Goal: Transaction & Acquisition: Purchase product/service

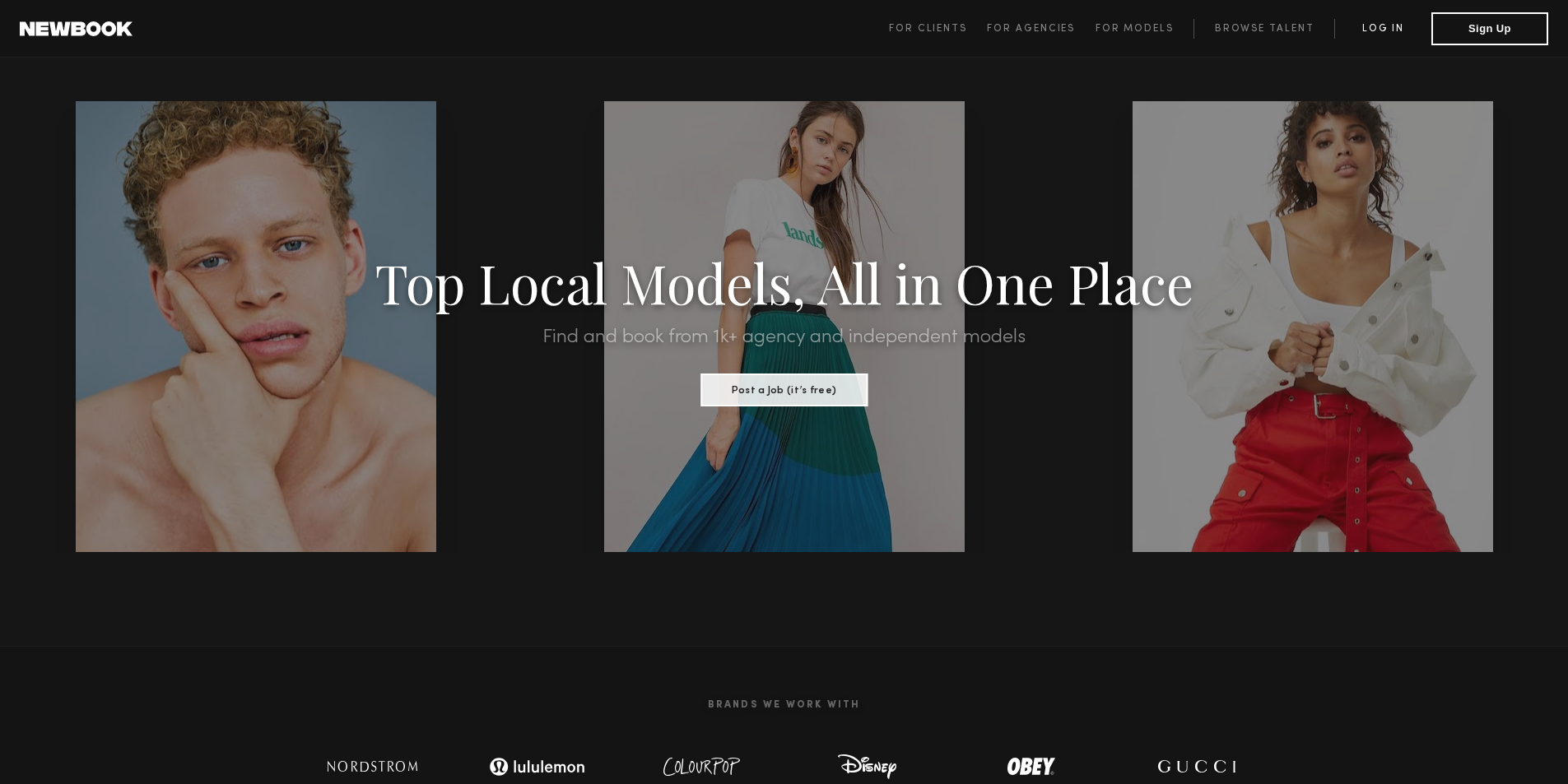
click at [1399, 31] on link "Log in" at bounding box center [1382, 29] width 97 height 20
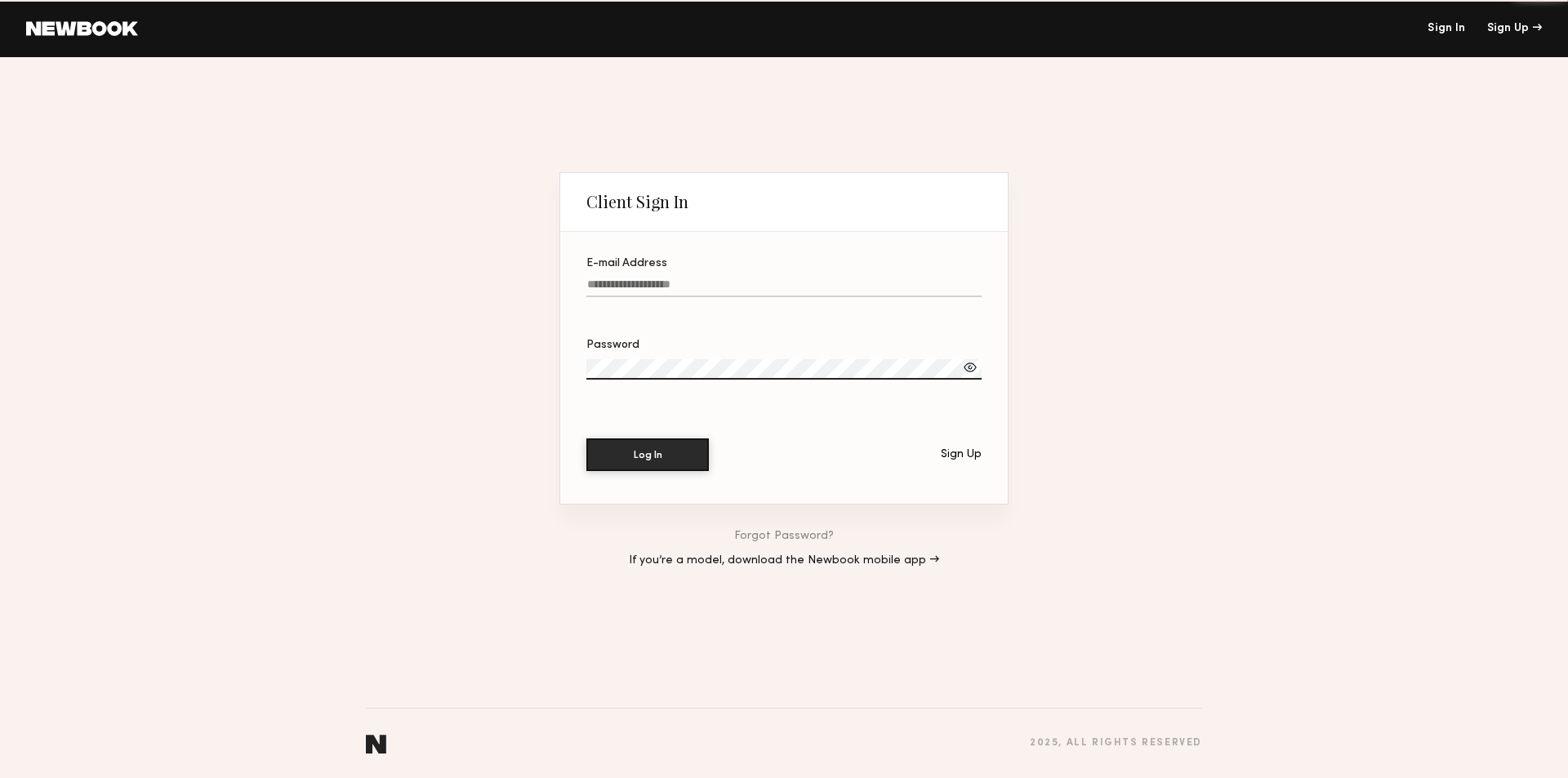
type input "**********"
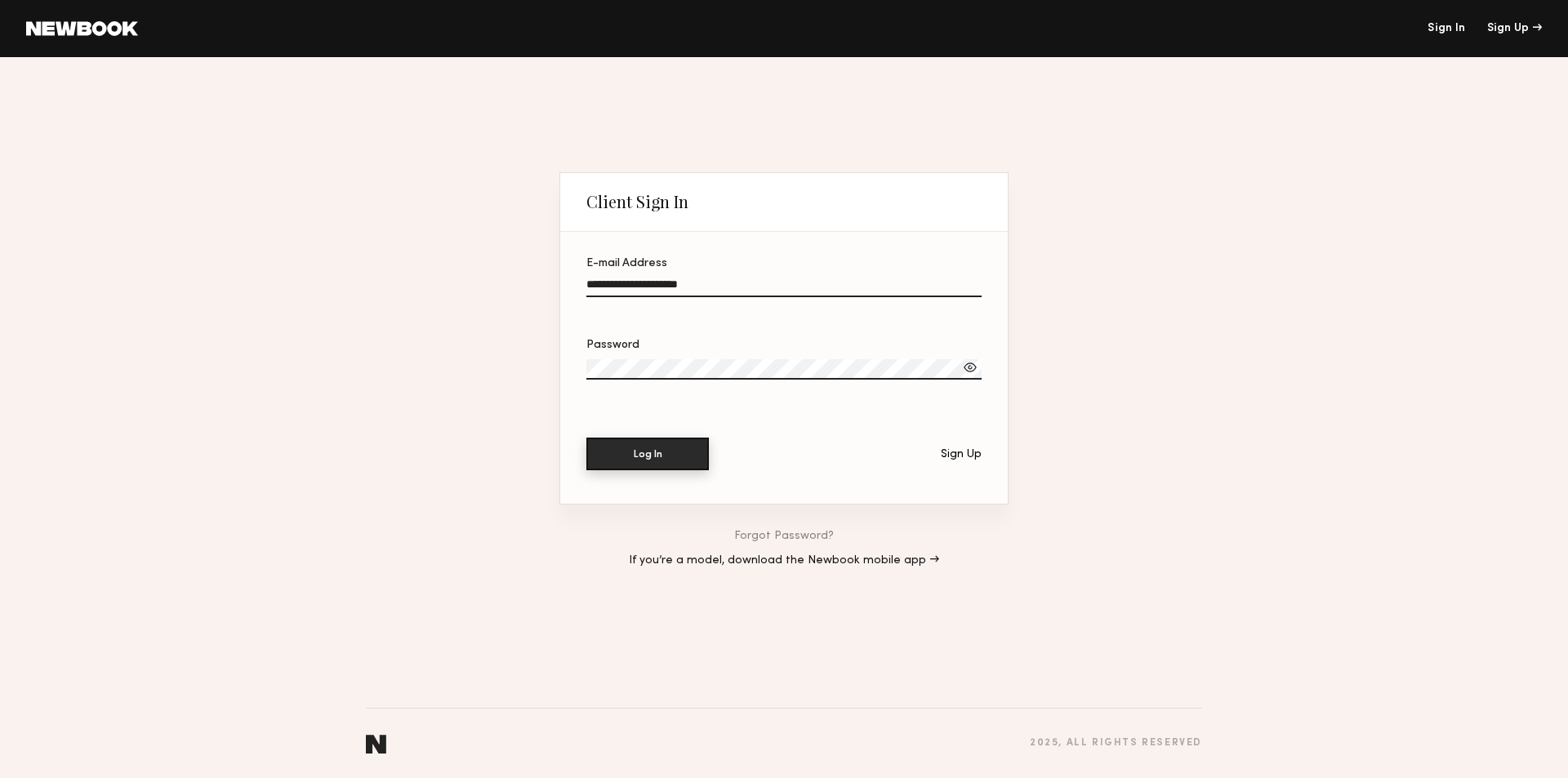
click at [638, 463] on button "Log In" at bounding box center [647, 453] width 122 height 33
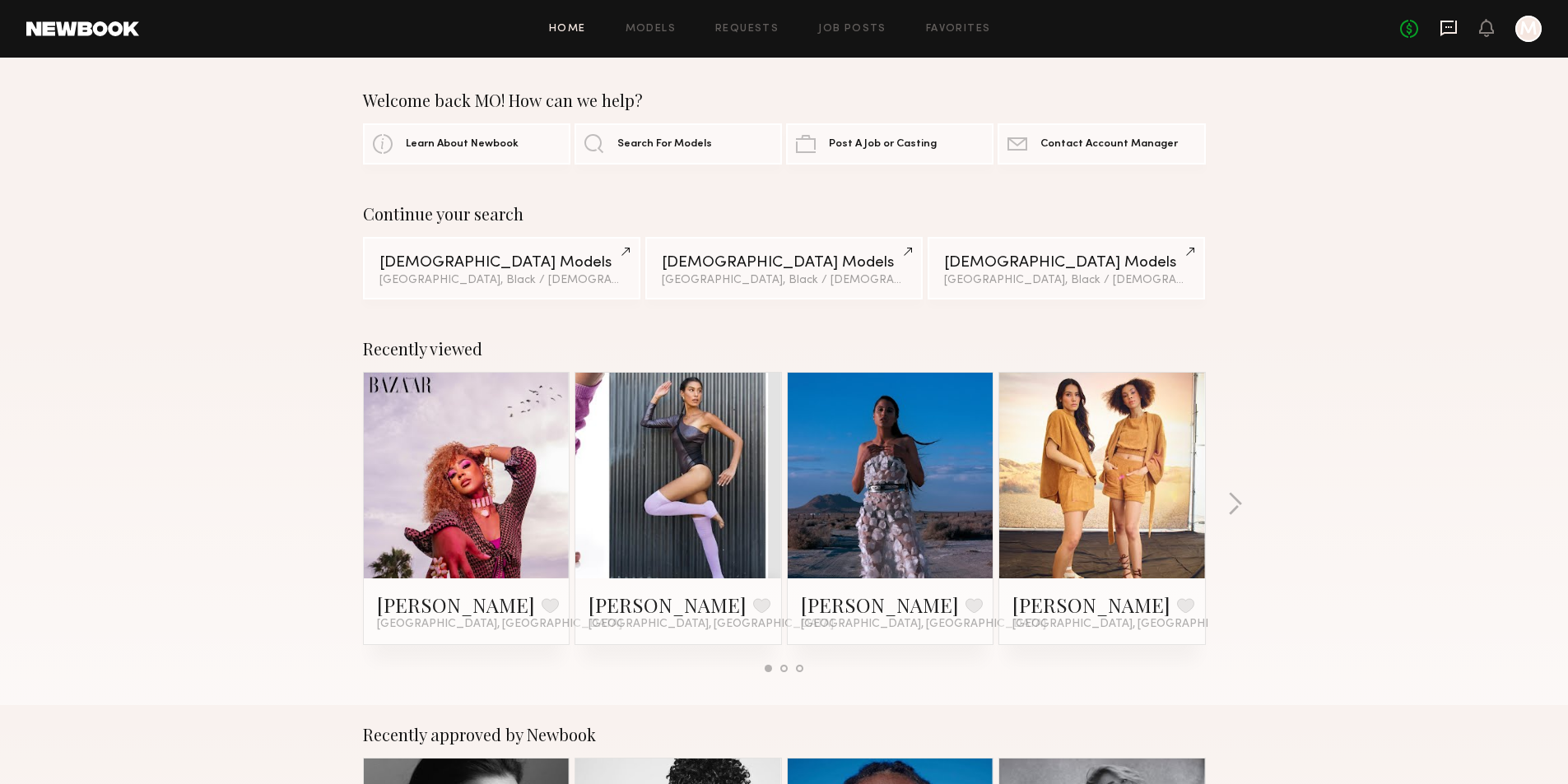
click at [1446, 31] on icon at bounding box center [1448, 28] width 18 height 18
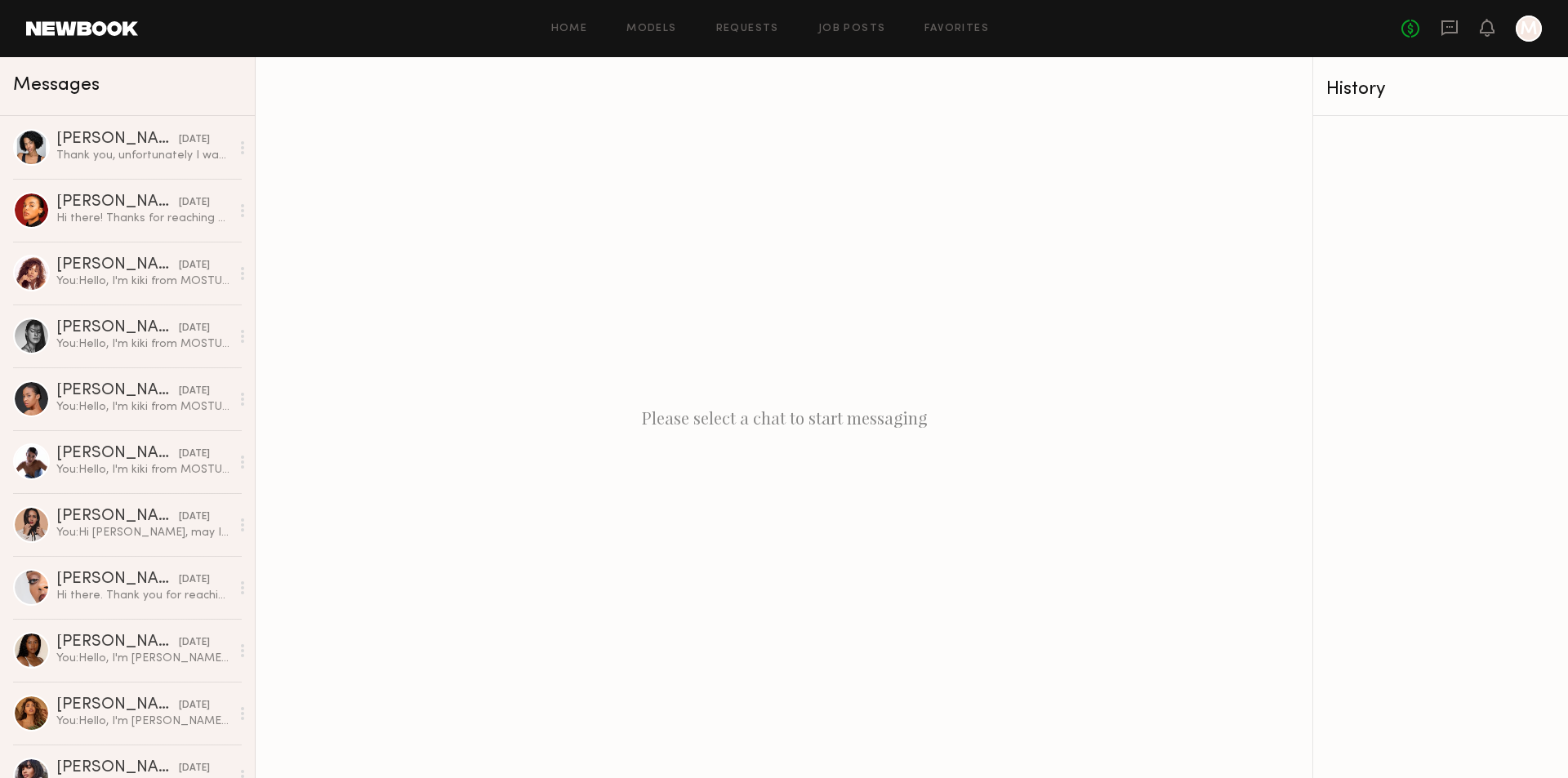
click at [68, 27] on link at bounding box center [82, 28] width 112 height 15
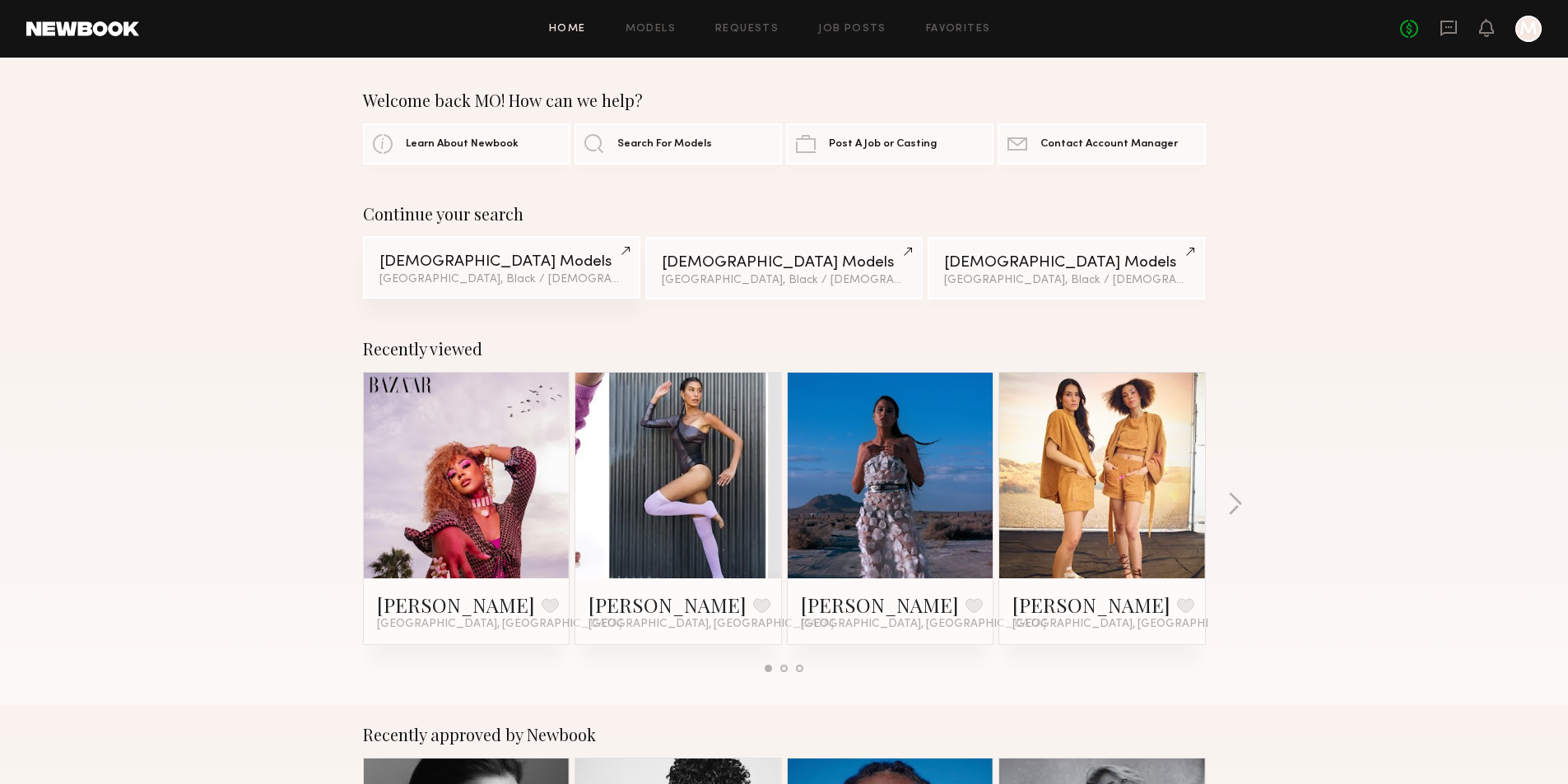
click at [507, 267] on div "Female Models" at bounding box center [502, 262] width 244 height 15
click at [541, 282] on div "Los Angeles, Black / African American & 3 other filter s + 3" at bounding box center [502, 279] width 244 height 11
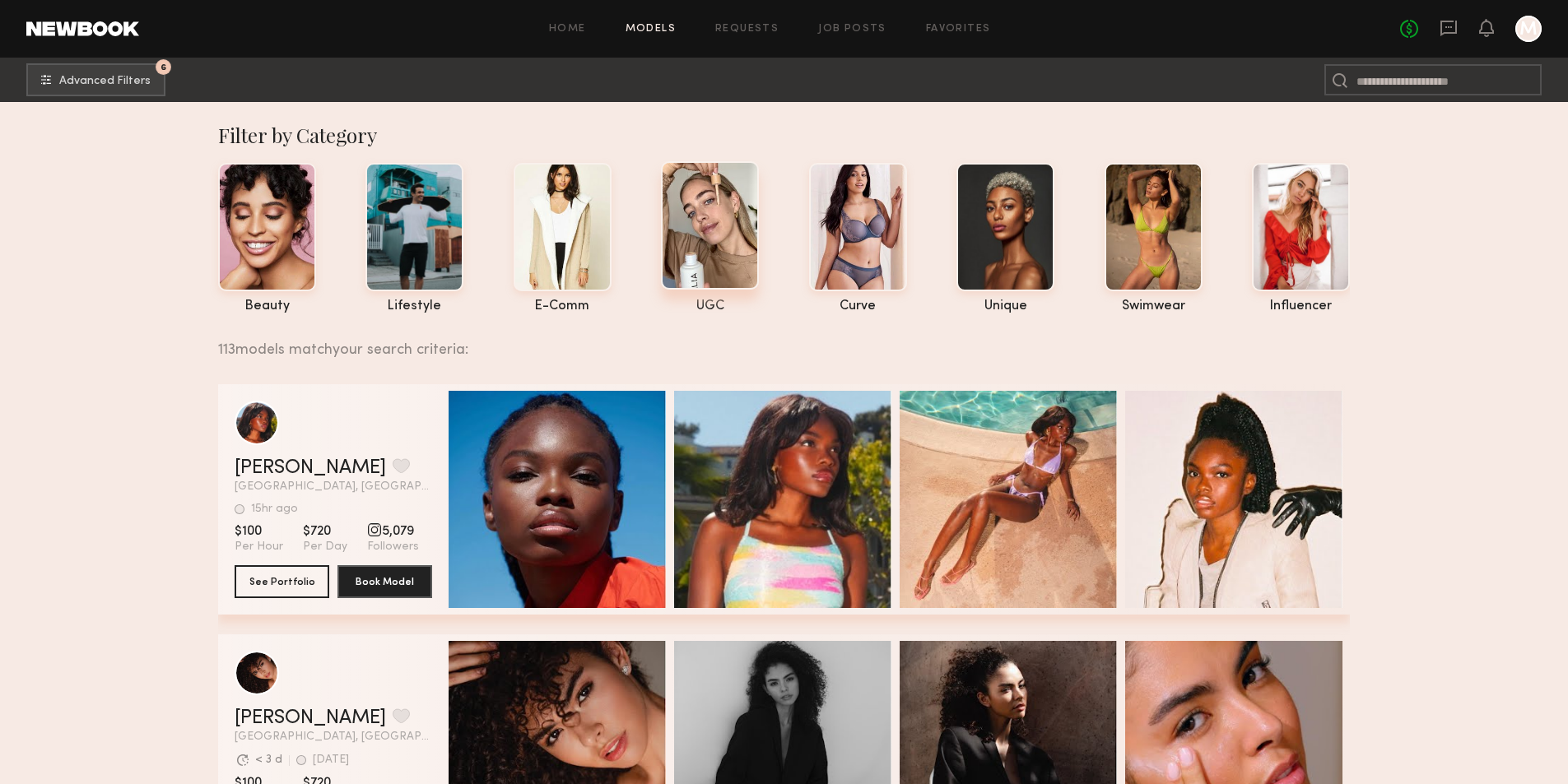
click at [704, 271] on div at bounding box center [710, 225] width 98 height 129
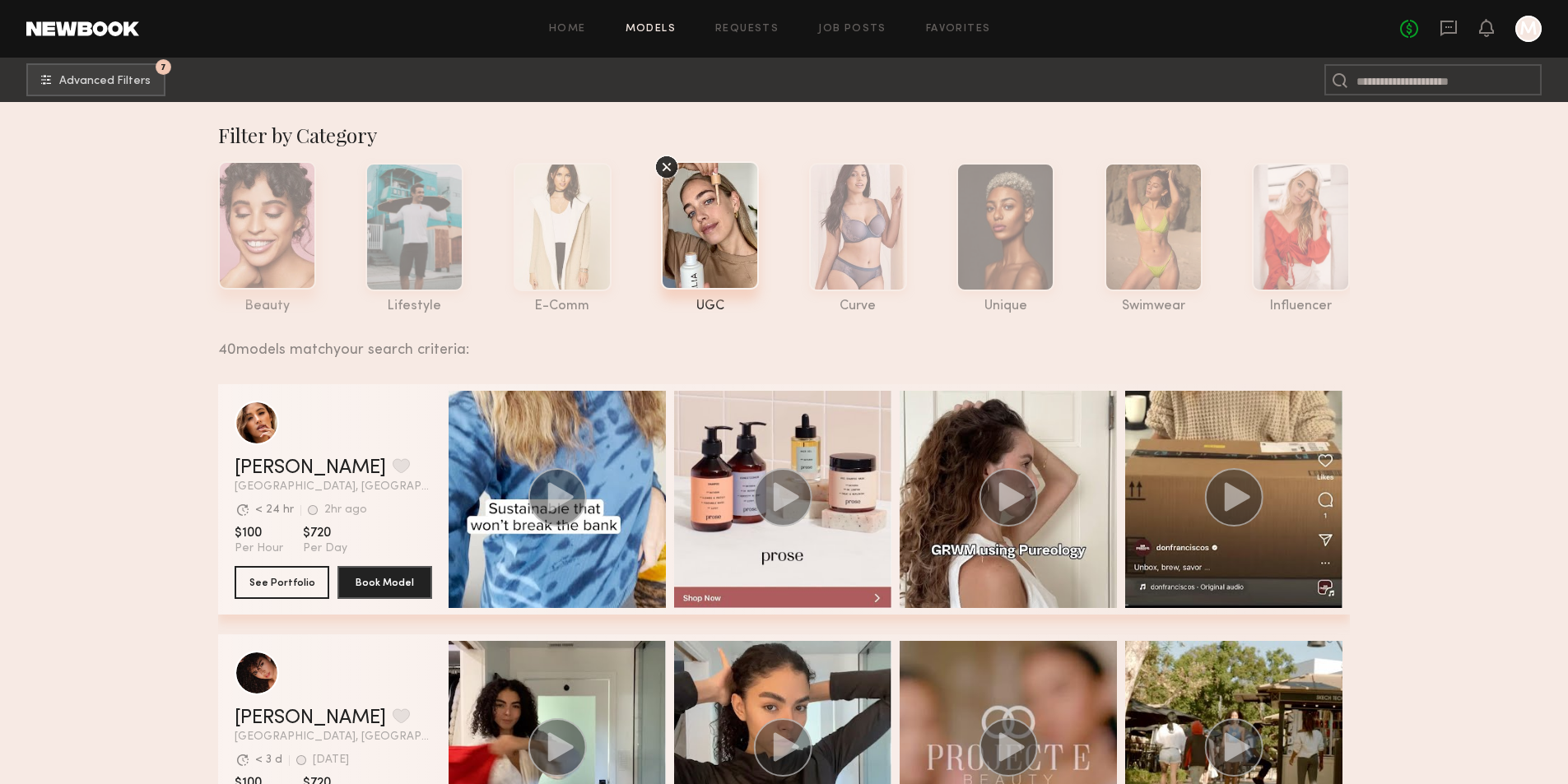
click at [272, 284] on div at bounding box center [267, 225] width 98 height 129
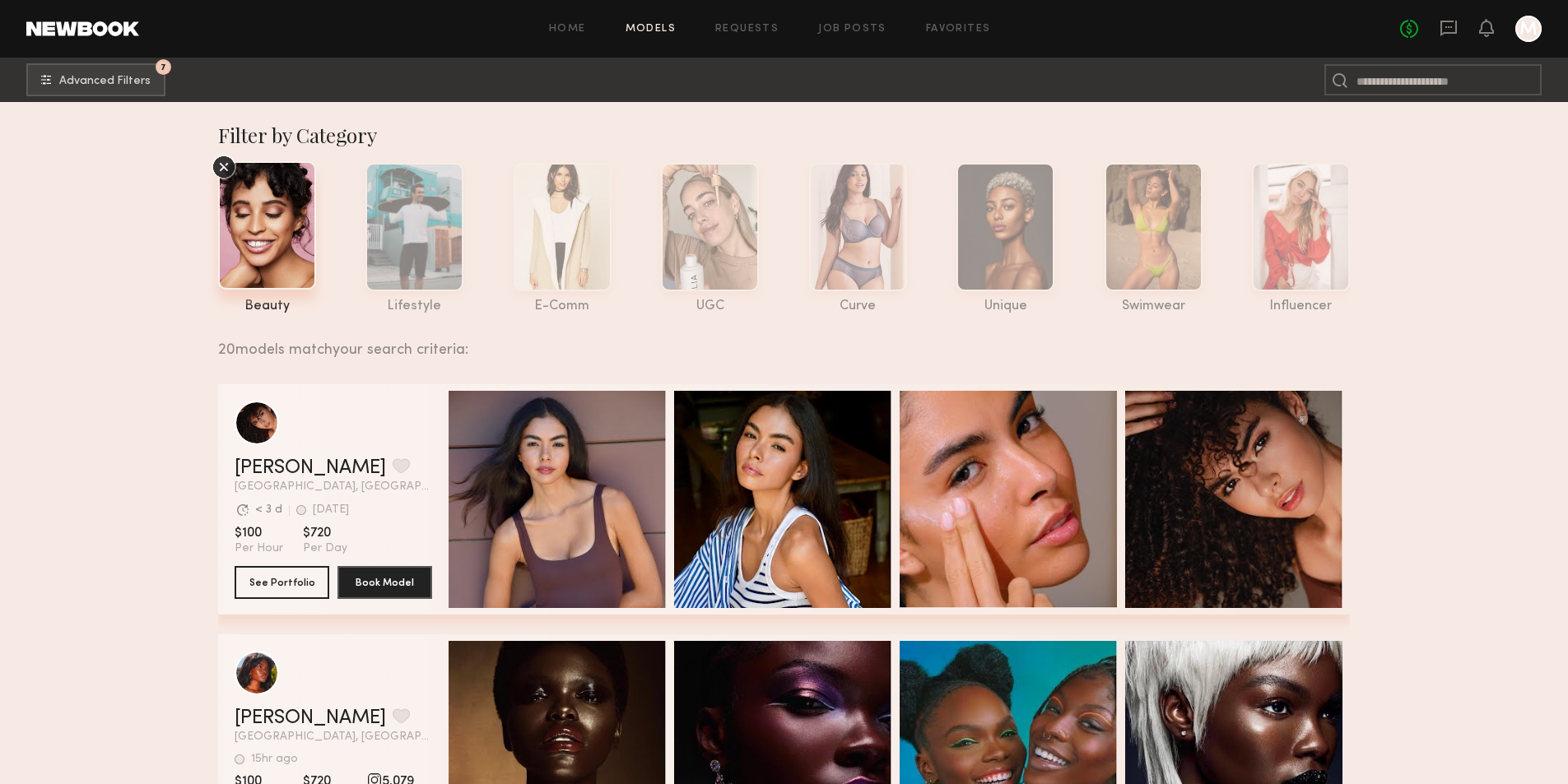
click at [229, 170] on icon at bounding box center [224, 167] width 25 height 25
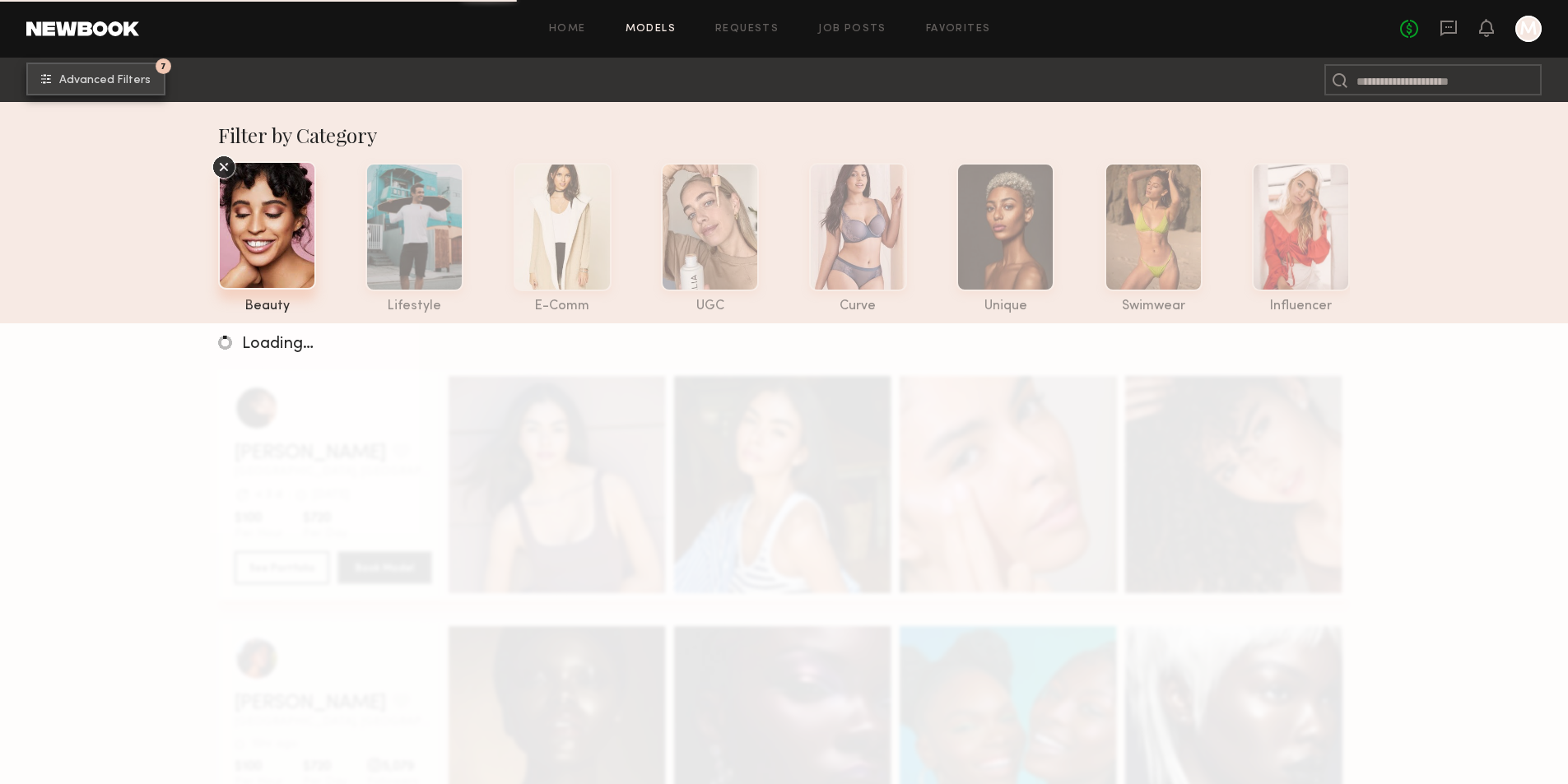
click at [102, 85] on span "Advanced Filters" at bounding box center [105, 81] width 92 height 11
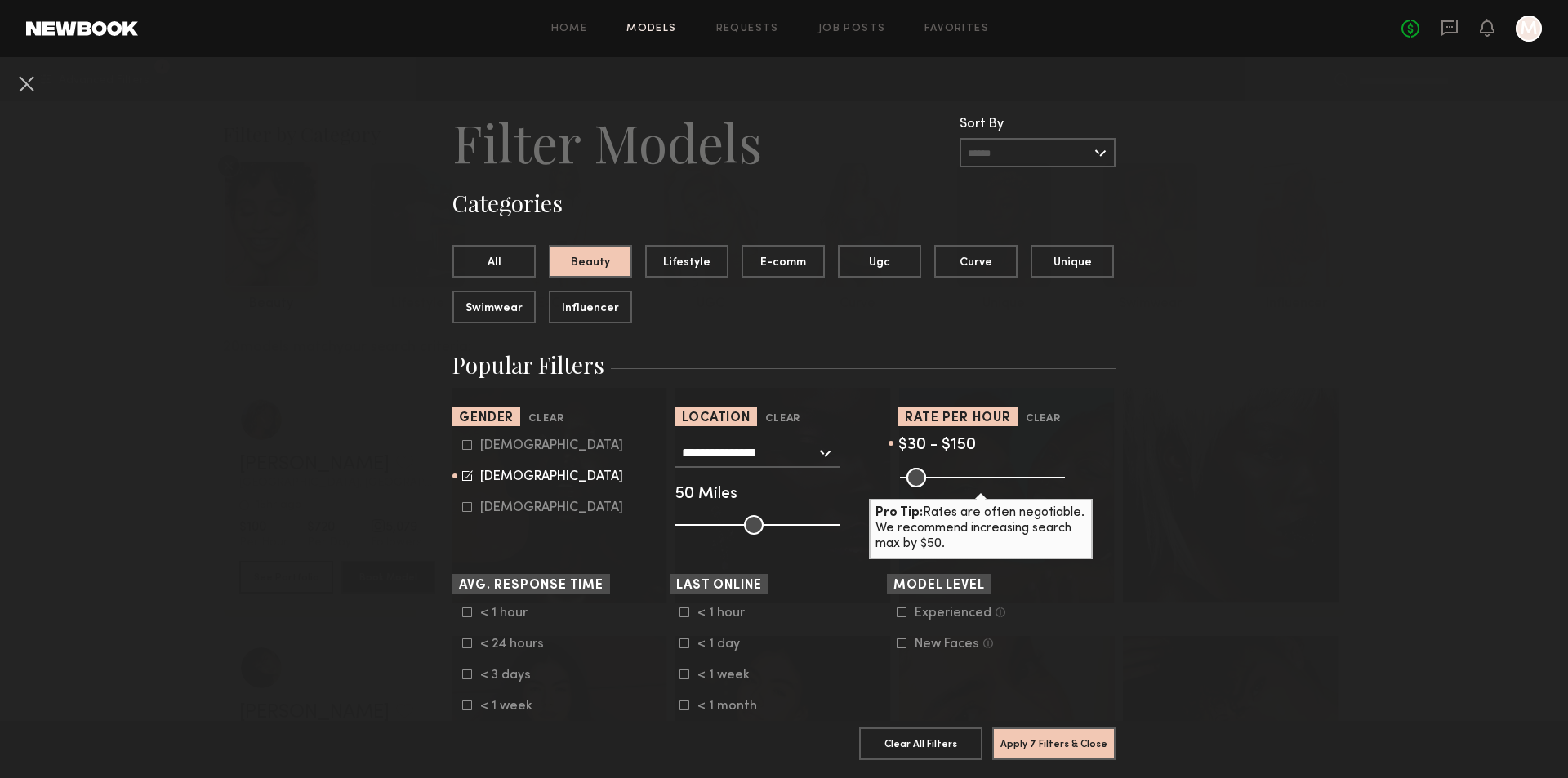
drag, startPoint x: 930, startPoint y: 479, endPoint x: 941, endPoint y: 481, distance: 11.2
type input "***"
click at [941, 481] on input "range" at bounding box center [983, 477] width 165 height 20
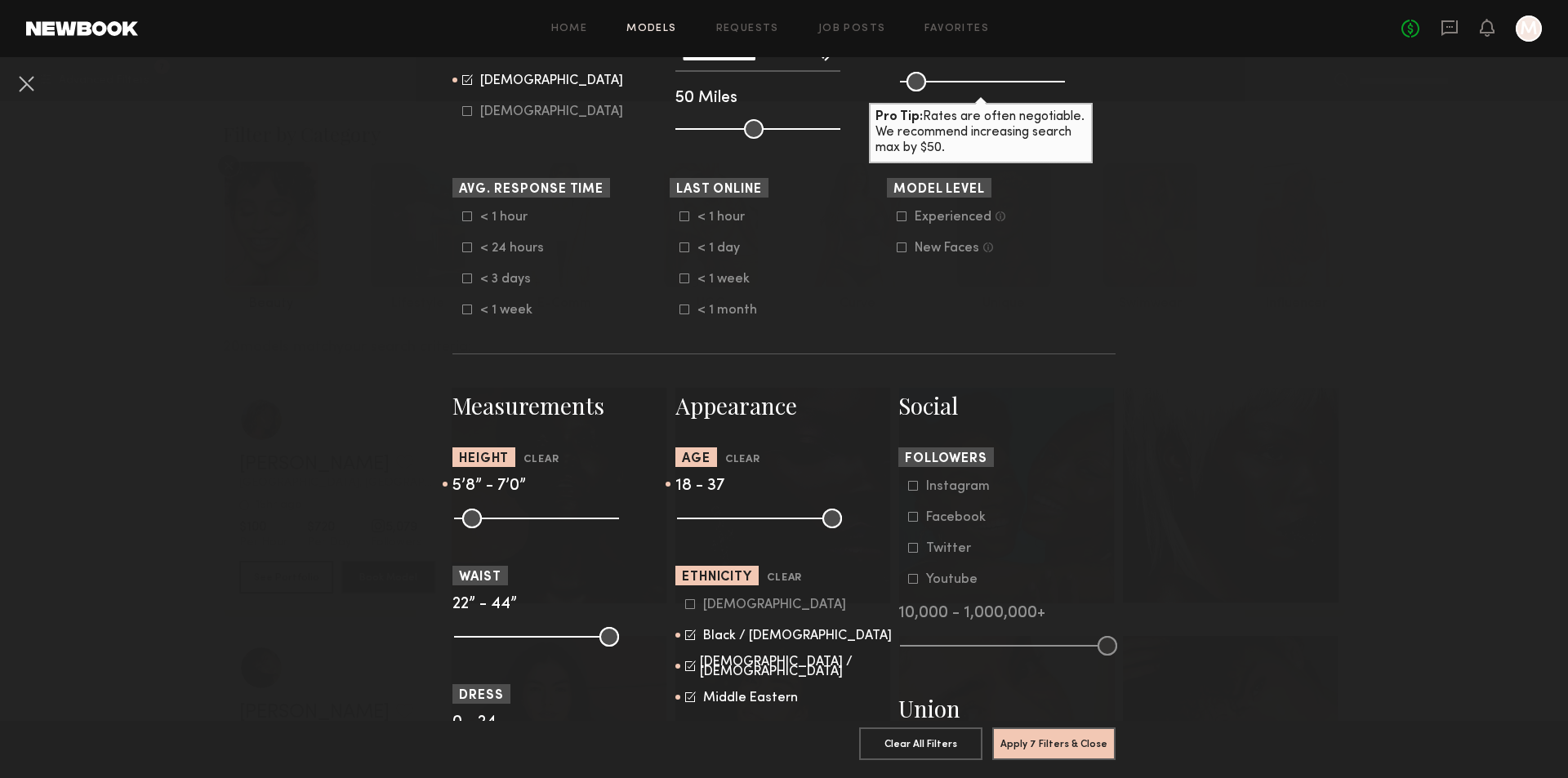
scroll to position [408, 0]
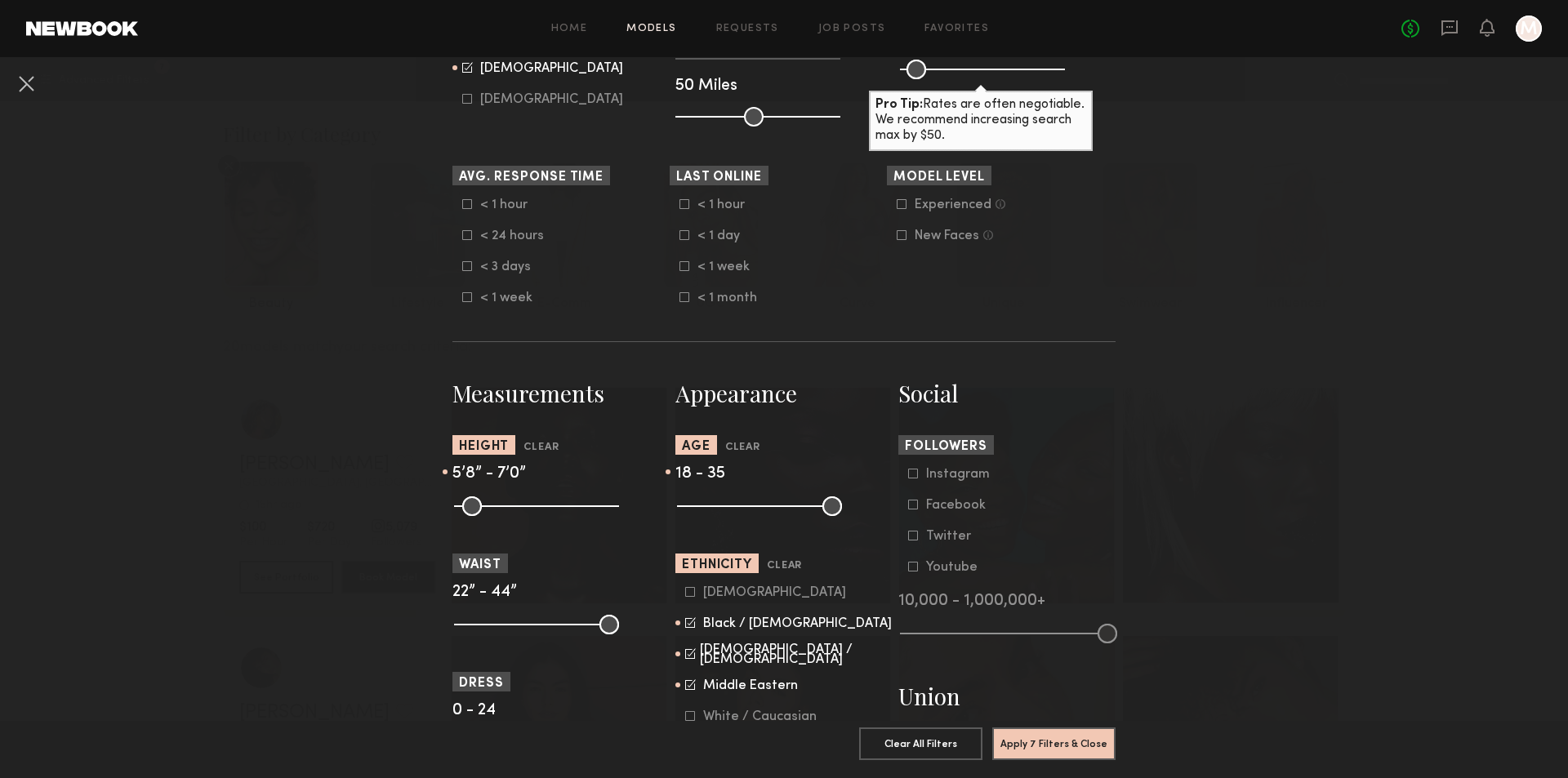
type input "**"
click at [758, 516] on input "range" at bounding box center [759, 506] width 165 height 20
drag, startPoint x: 538, startPoint y: 527, endPoint x: 530, endPoint y: 533, distance: 10.0
type input "**"
click at [530, 516] on input "range" at bounding box center [537, 506] width 165 height 20
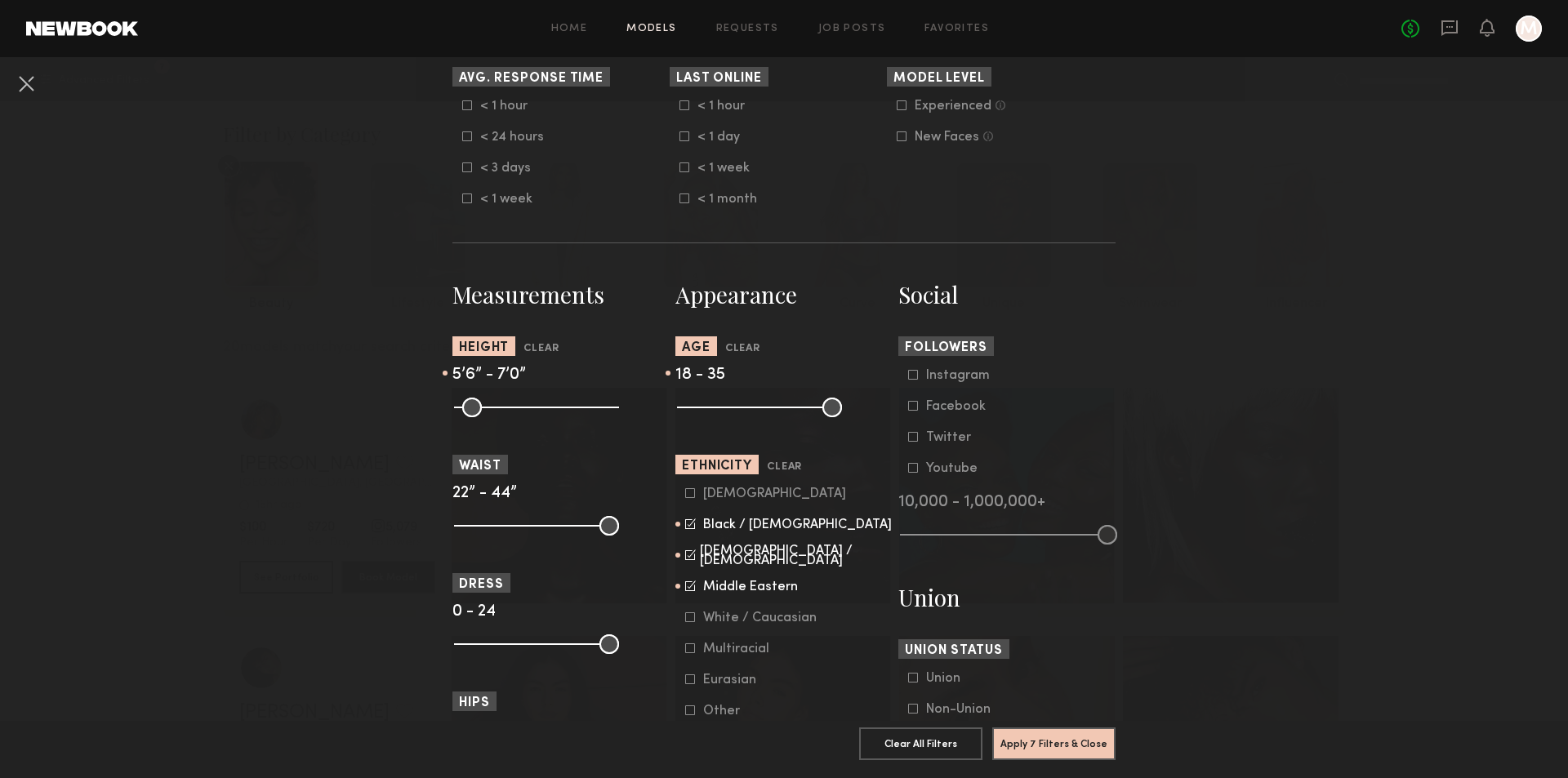
scroll to position [572, 0]
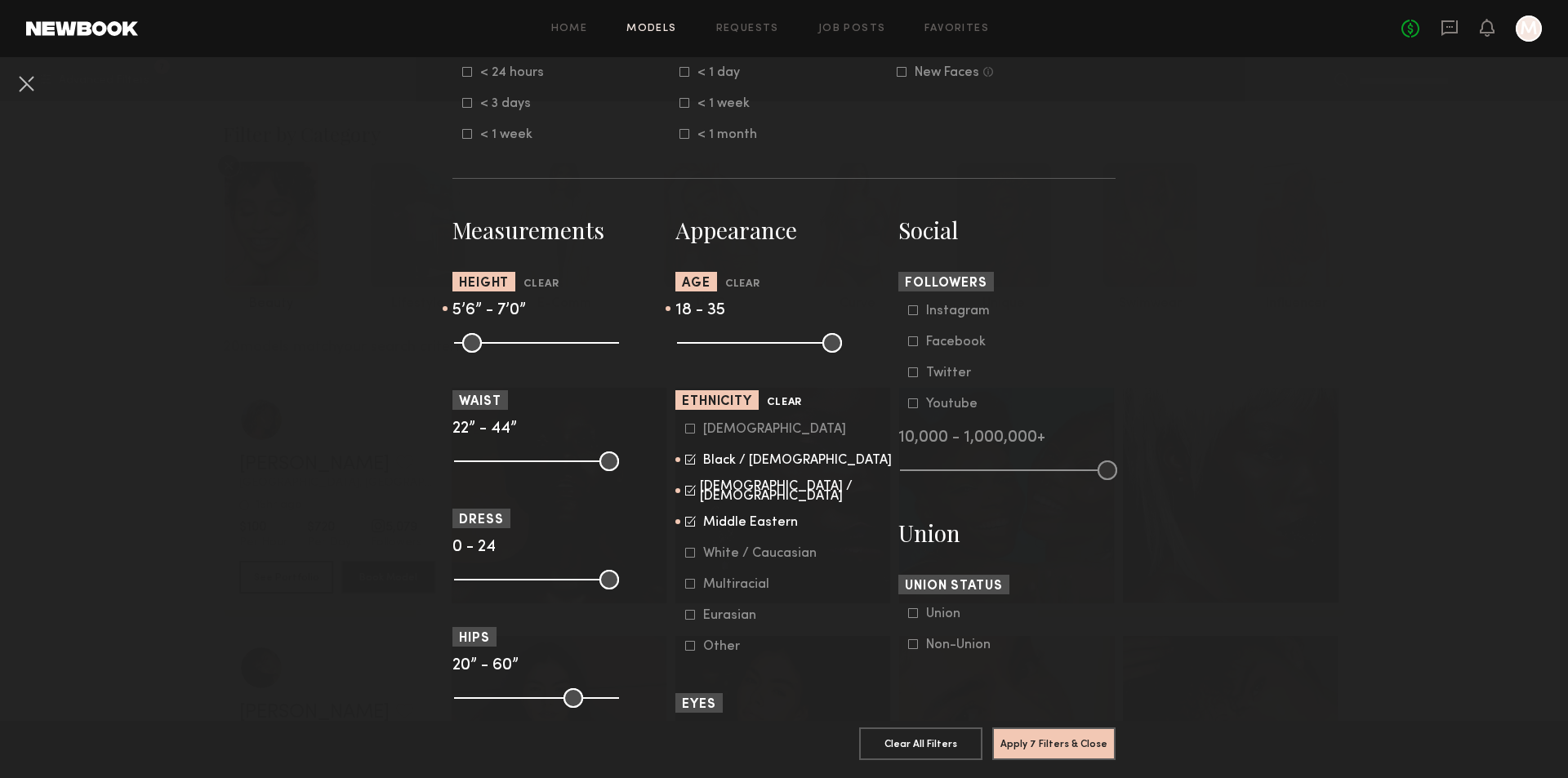
click at [768, 413] on button "Clear" at bounding box center [784, 403] width 35 height 19
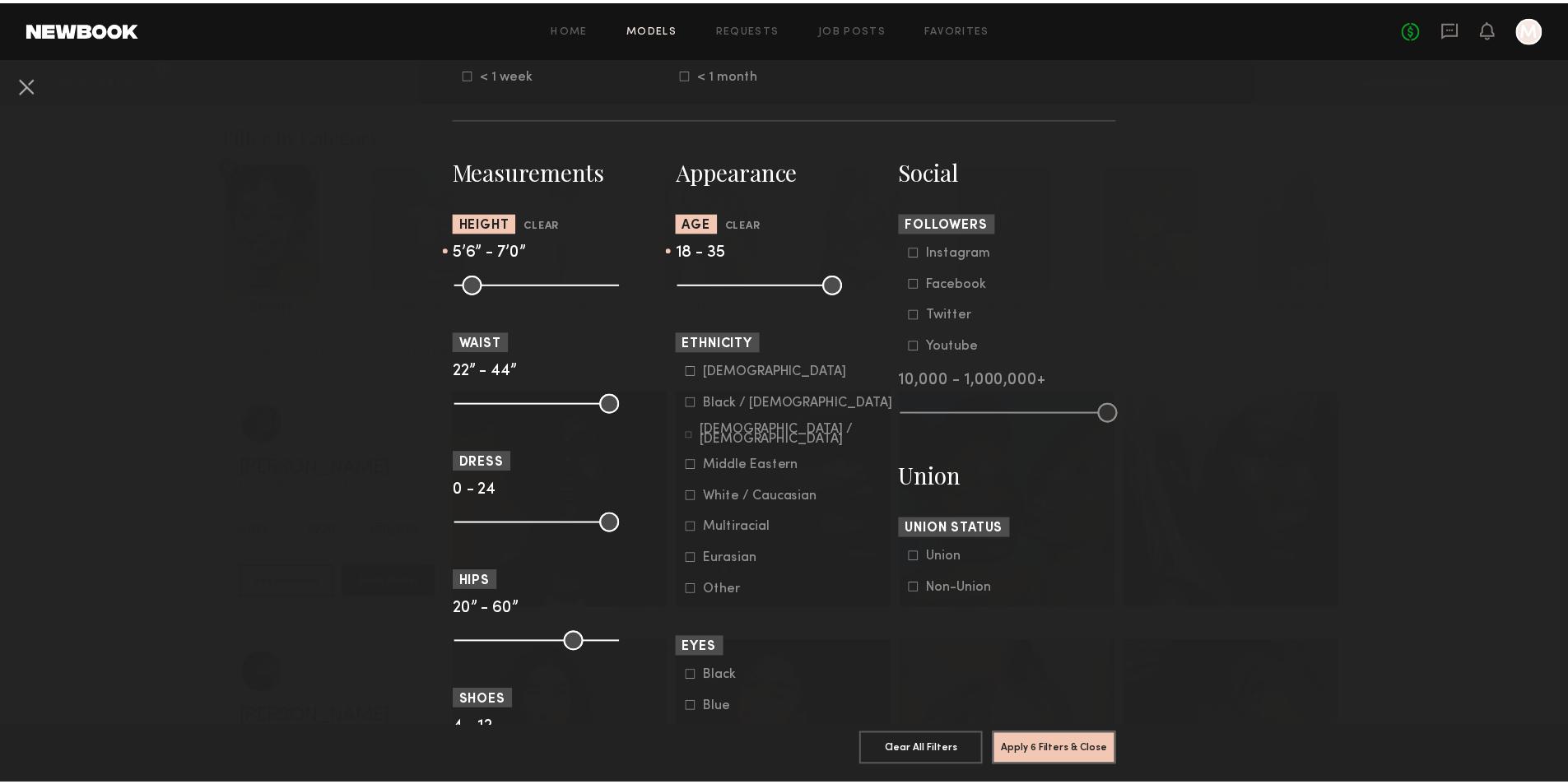
scroll to position [740, 0]
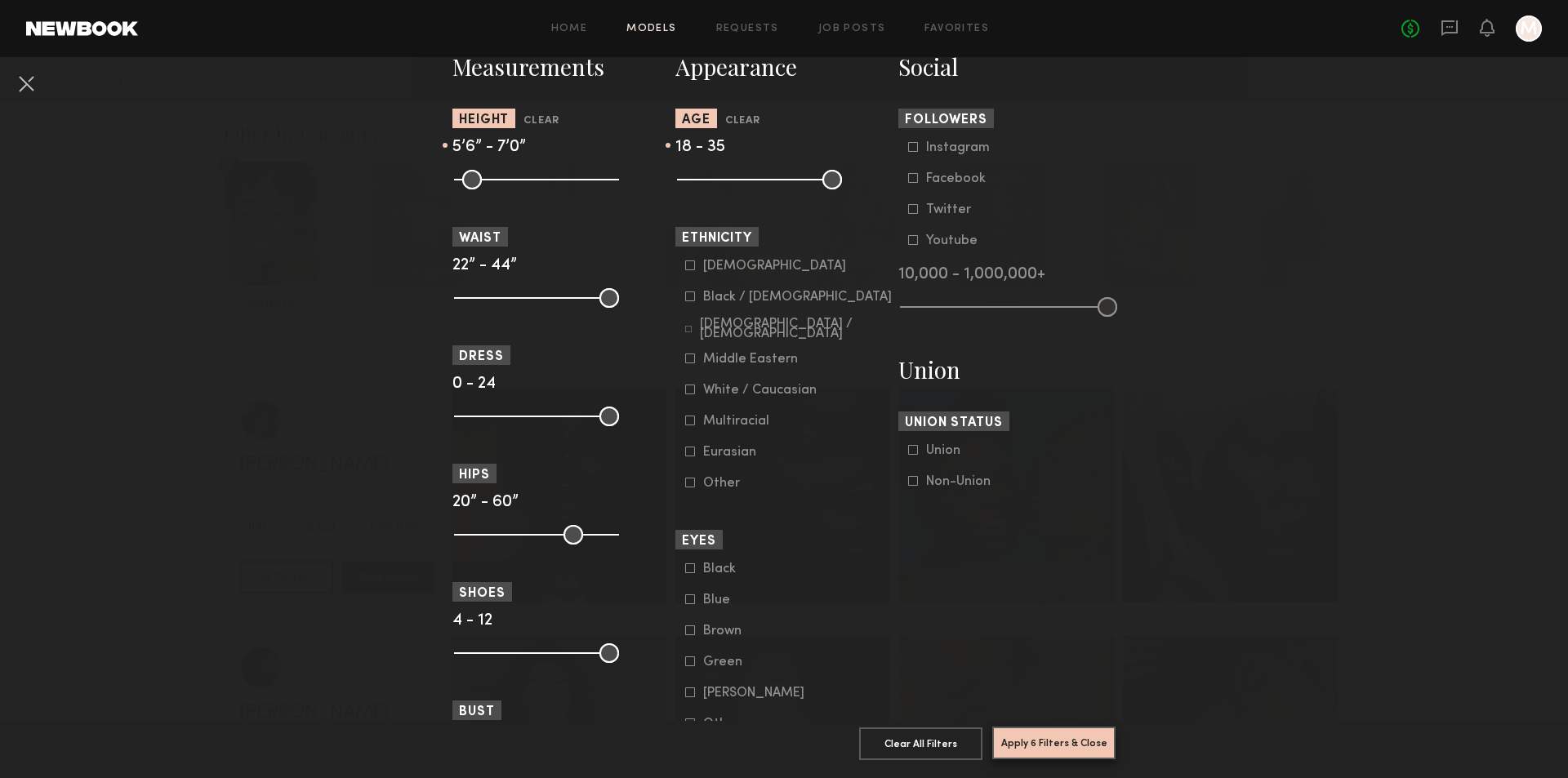
click at [1033, 730] on button "Apply 6 Filters & Close" at bounding box center [1054, 743] width 123 height 33
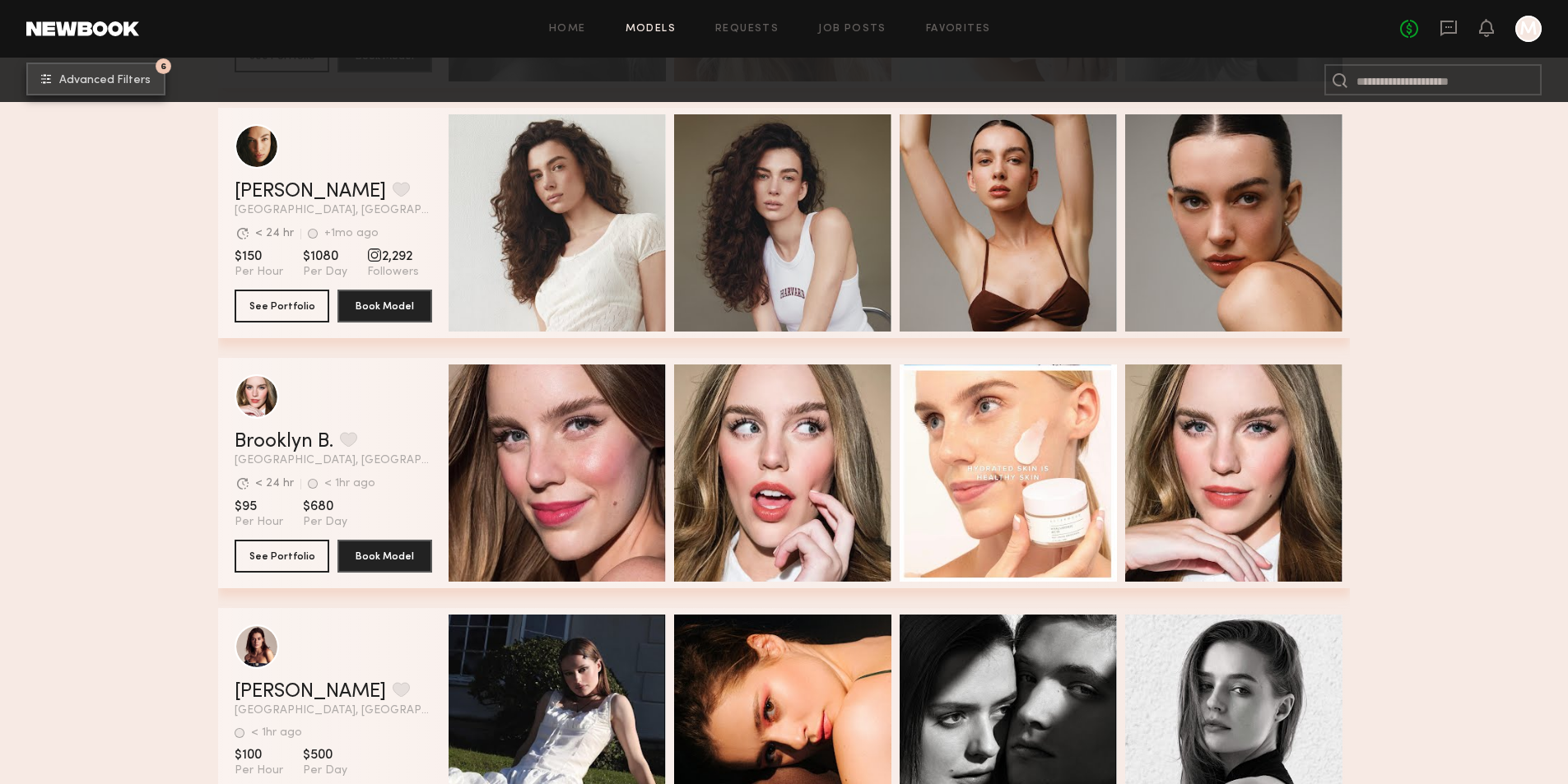
scroll to position [4526, 0]
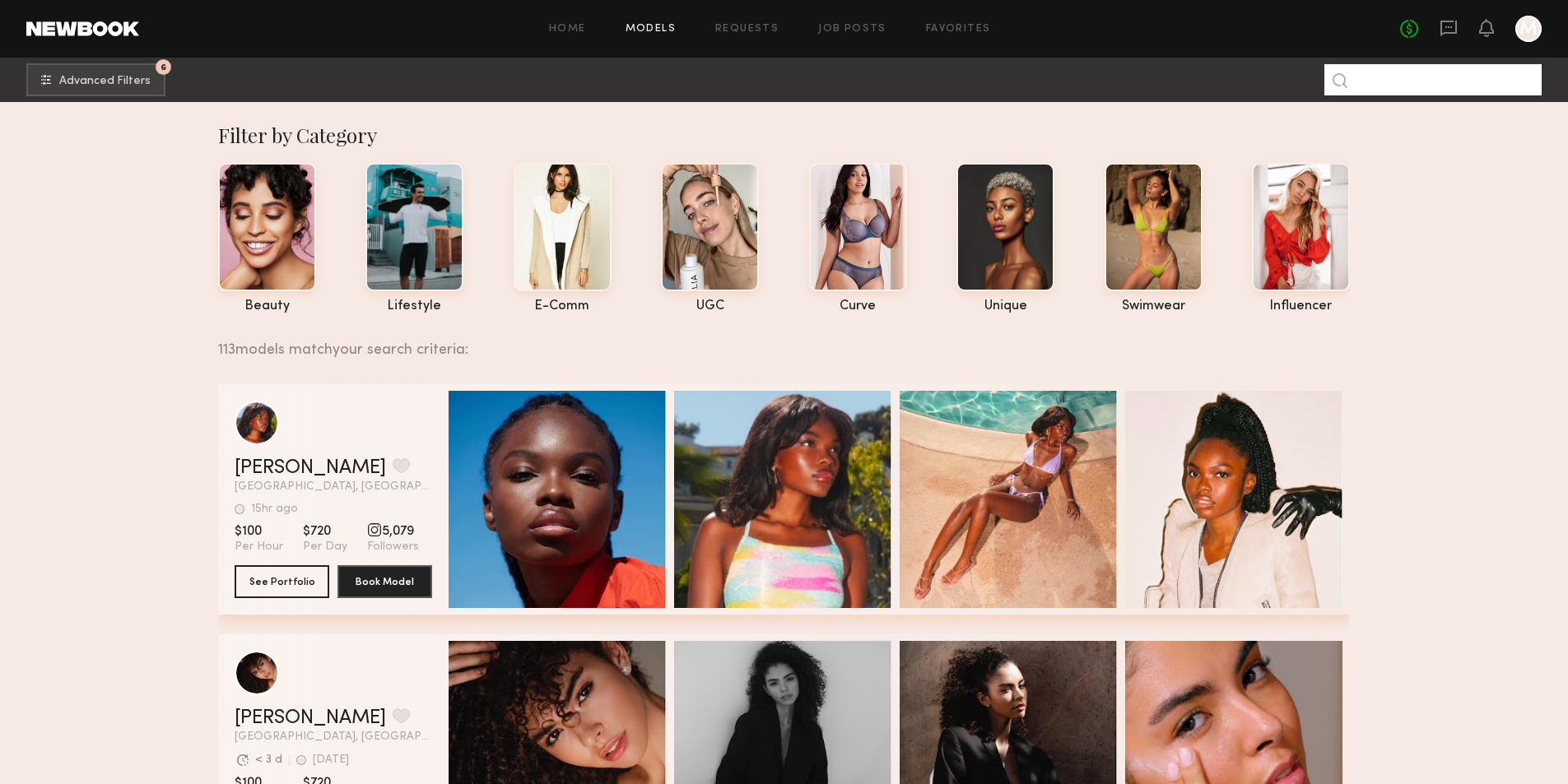
click at [1393, 87] on input at bounding box center [1433, 79] width 217 height 31
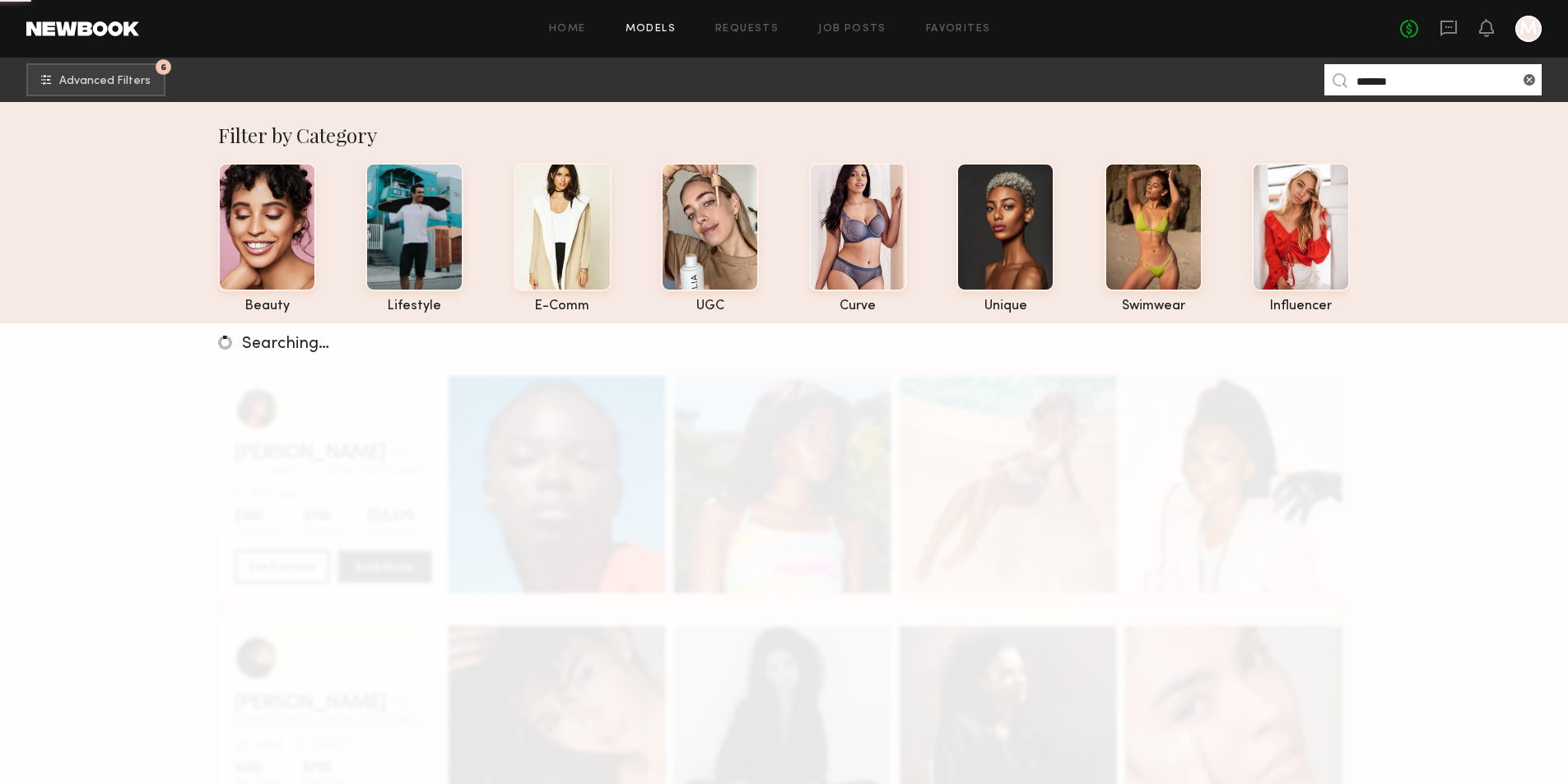
type input "*******"
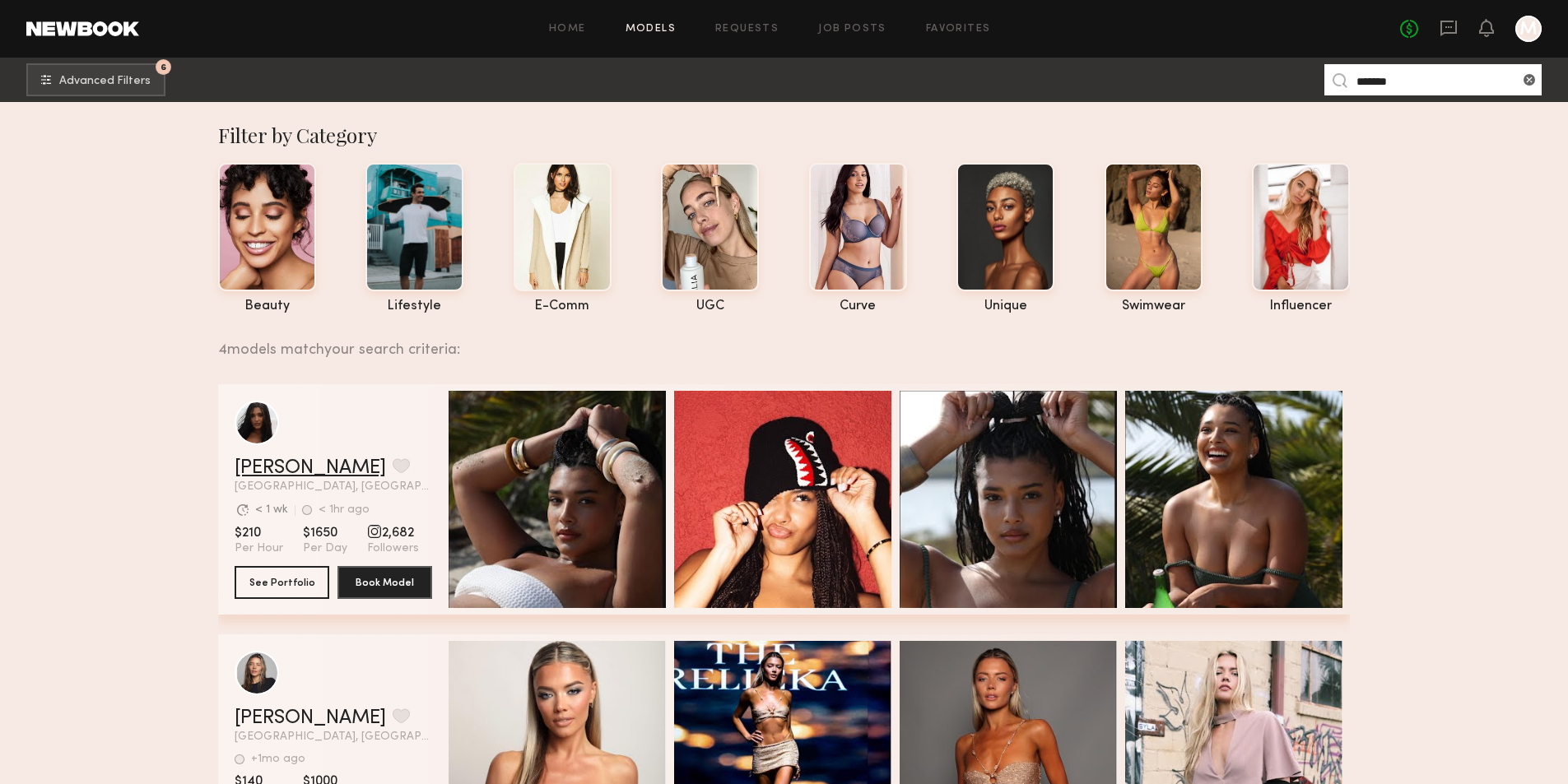
click at [279, 470] on link "Haleigh W." at bounding box center [310, 468] width 152 height 20
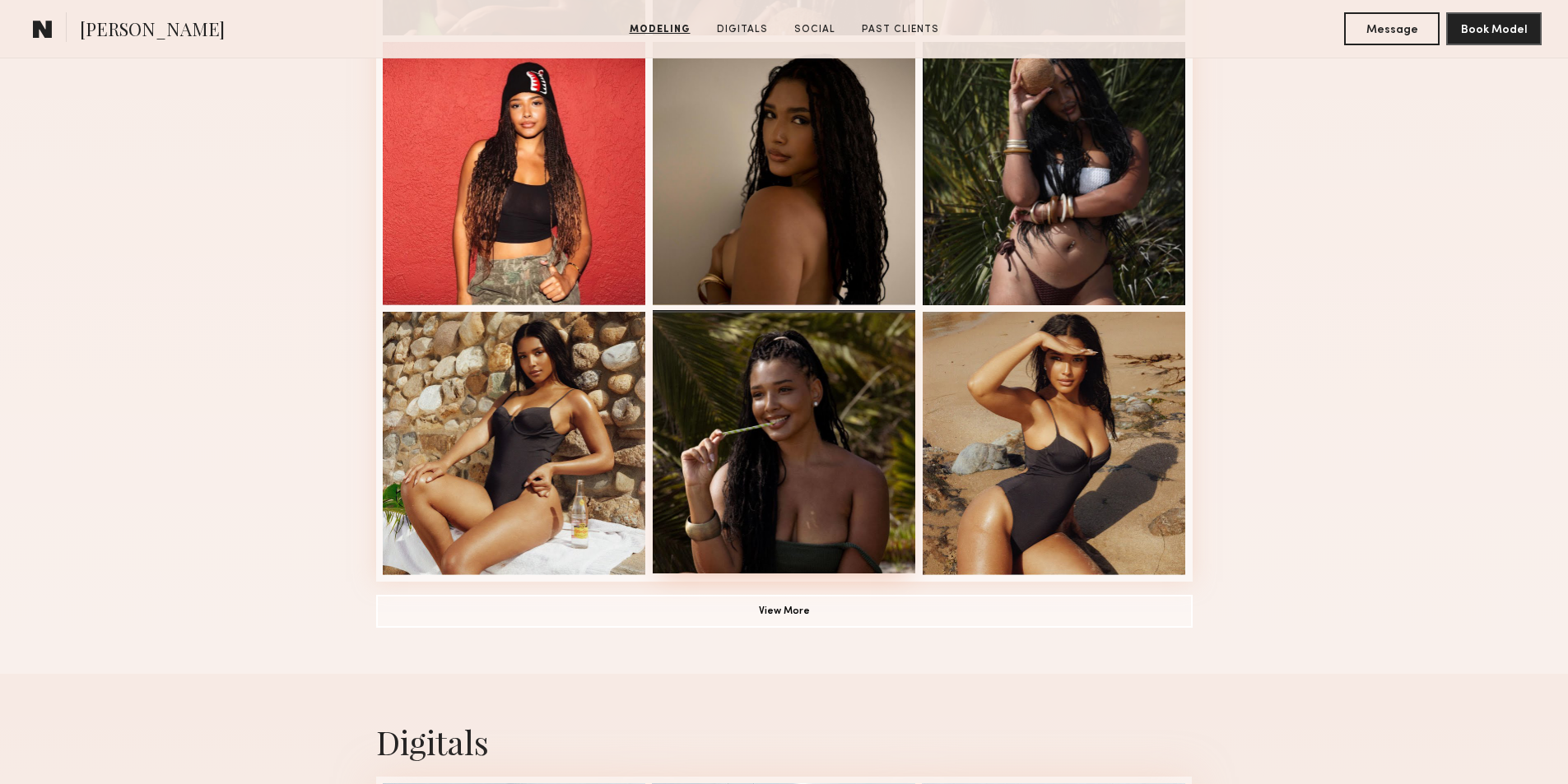
scroll to position [987, 0]
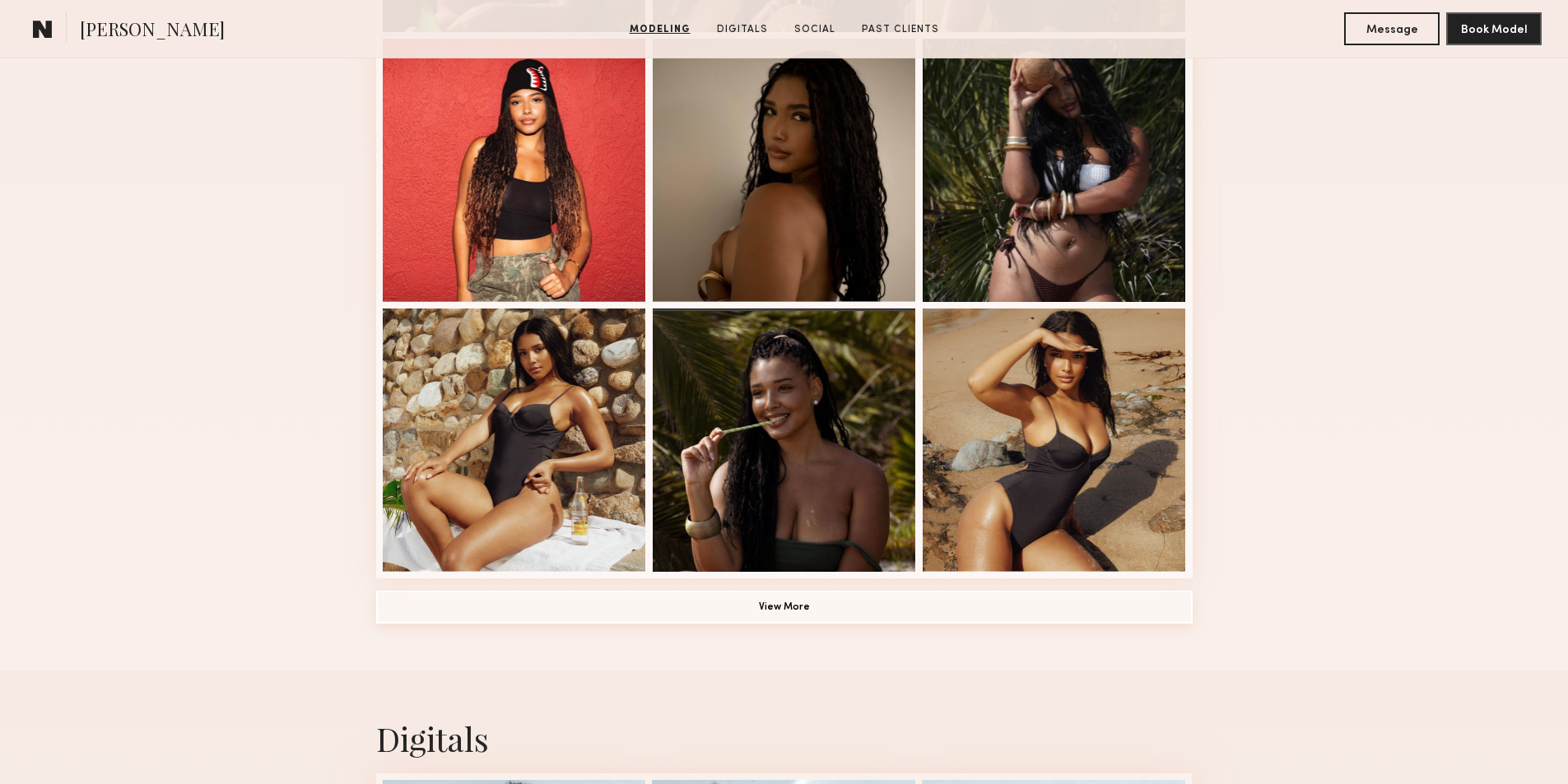
click at [775, 613] on button "View More" at bounding box center [784, 607] width 816 height 33
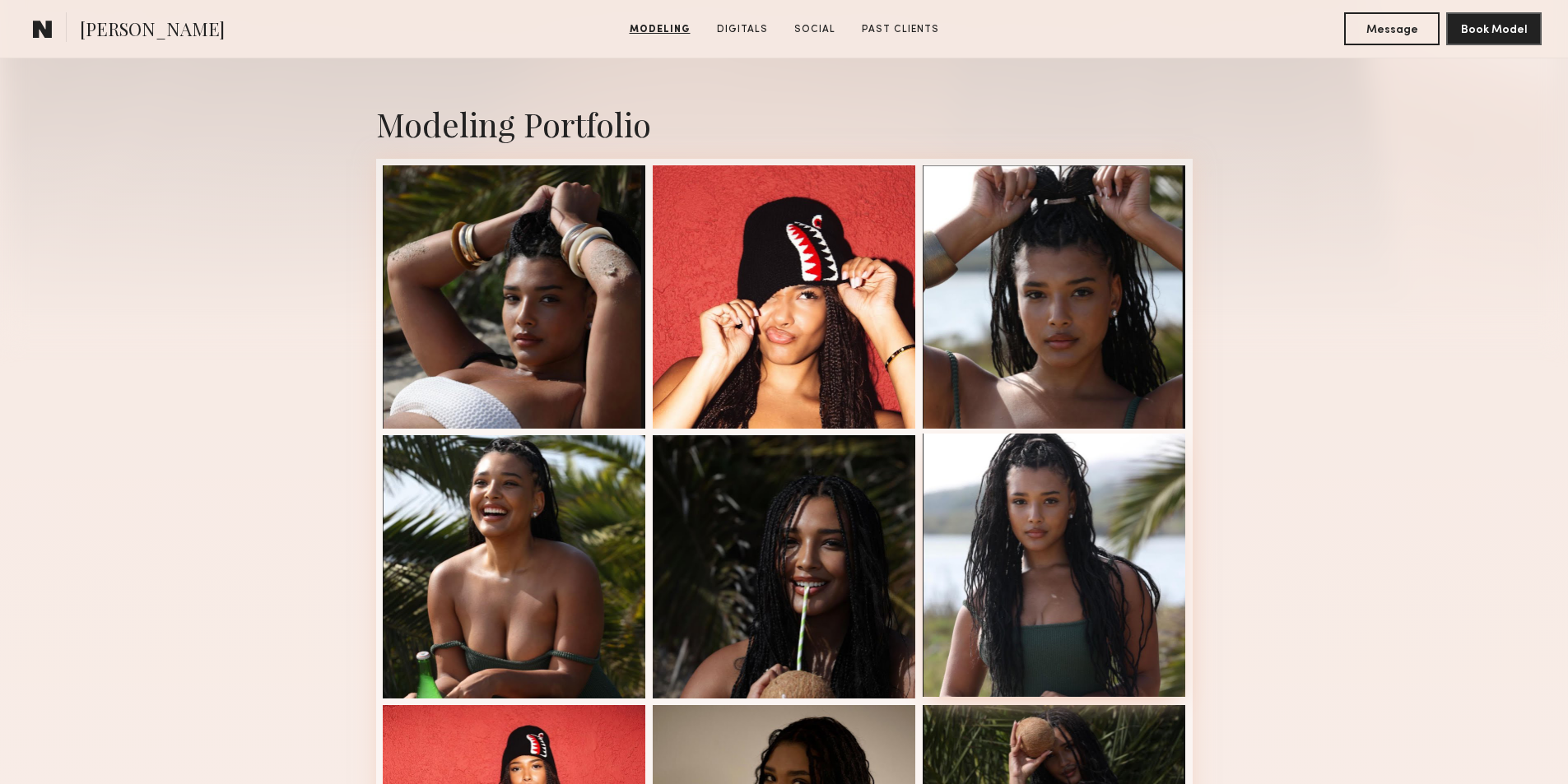
scroll to position [411, 0]
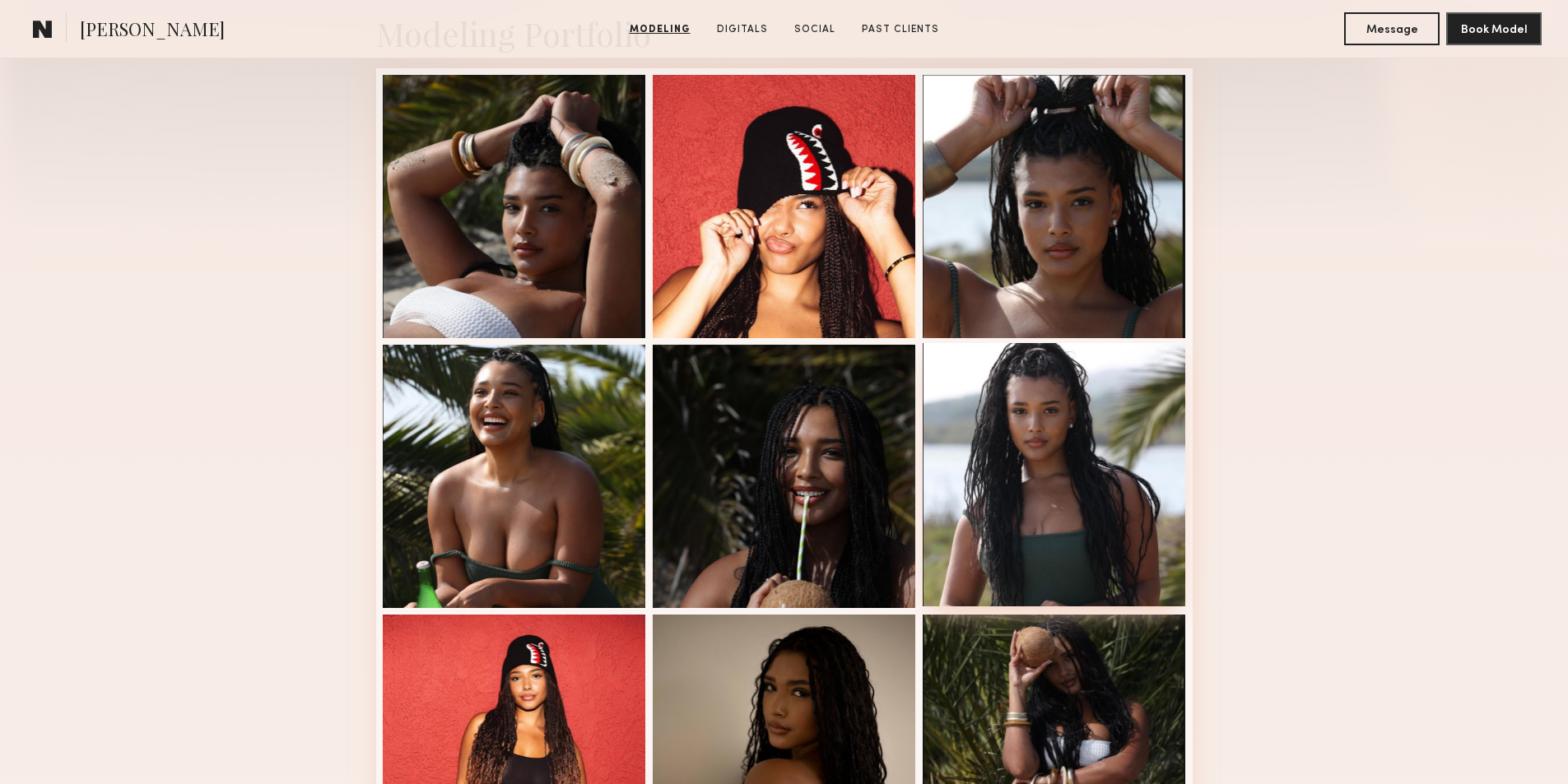
click at [1115, 451] on div at bounding box center [1054, 475] width 263 height 263
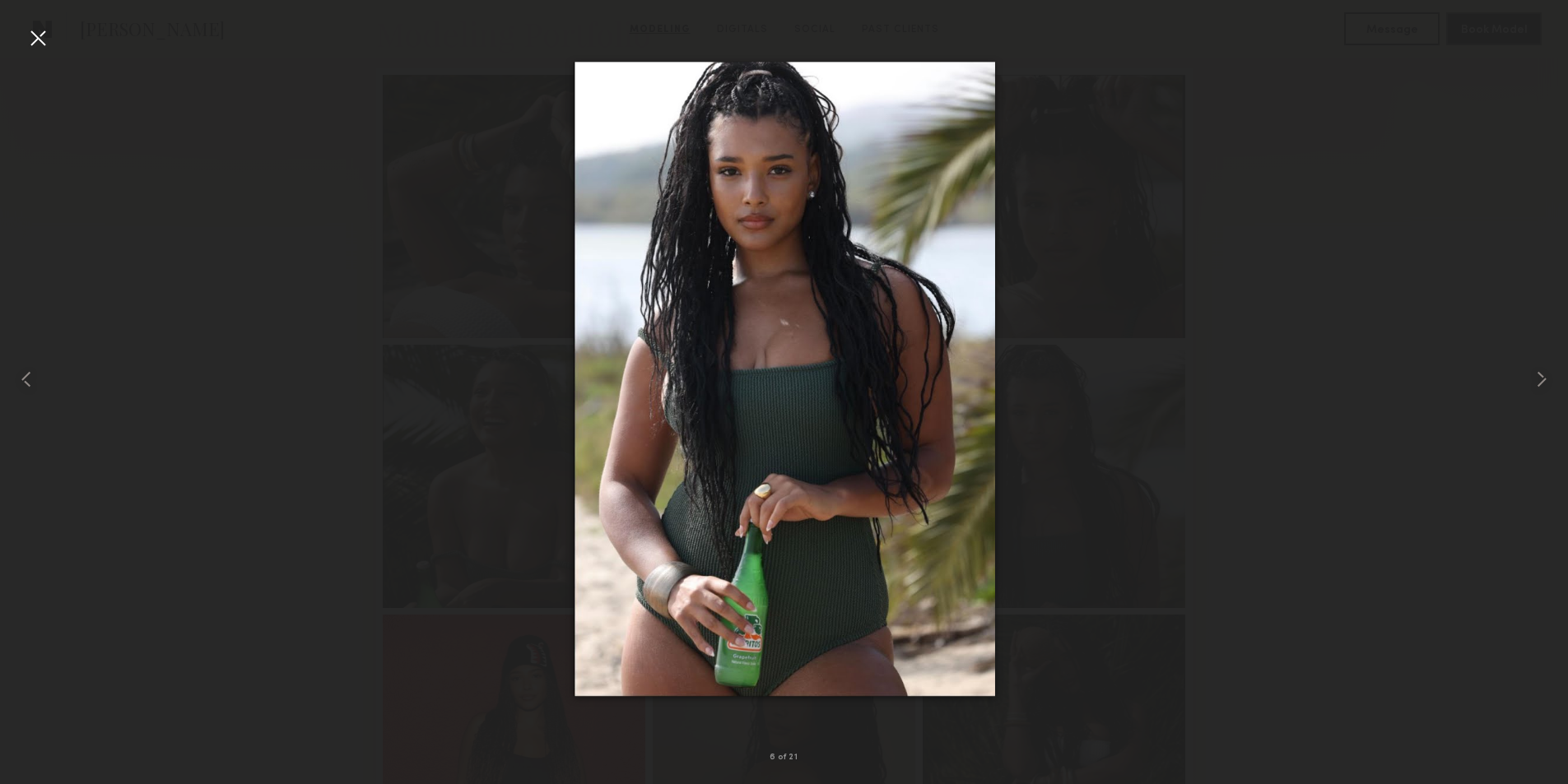
click at [45, 39] on div at bounding box center [38, 38] width 27 height 27
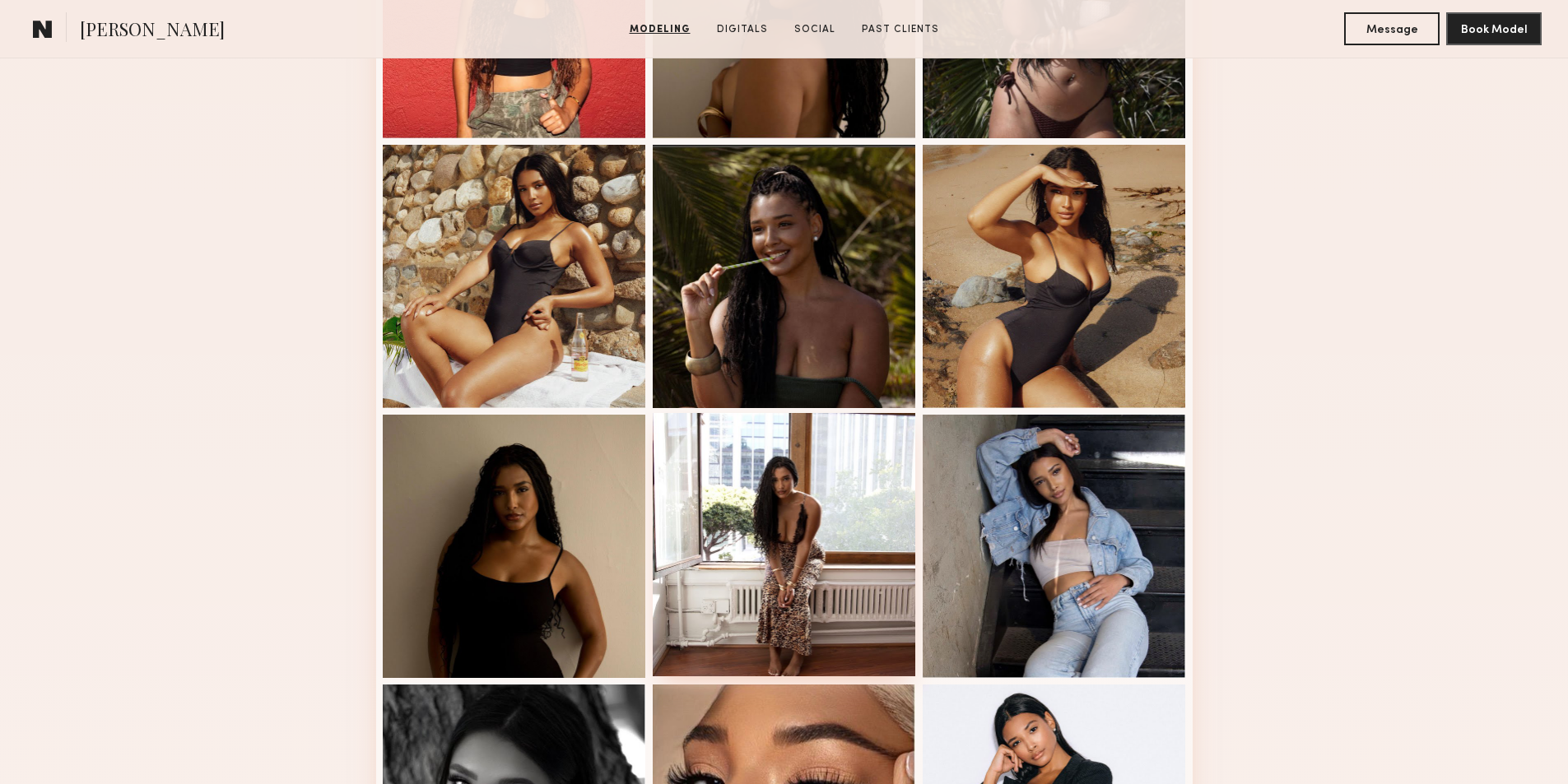
scroll to position [1152, 0]
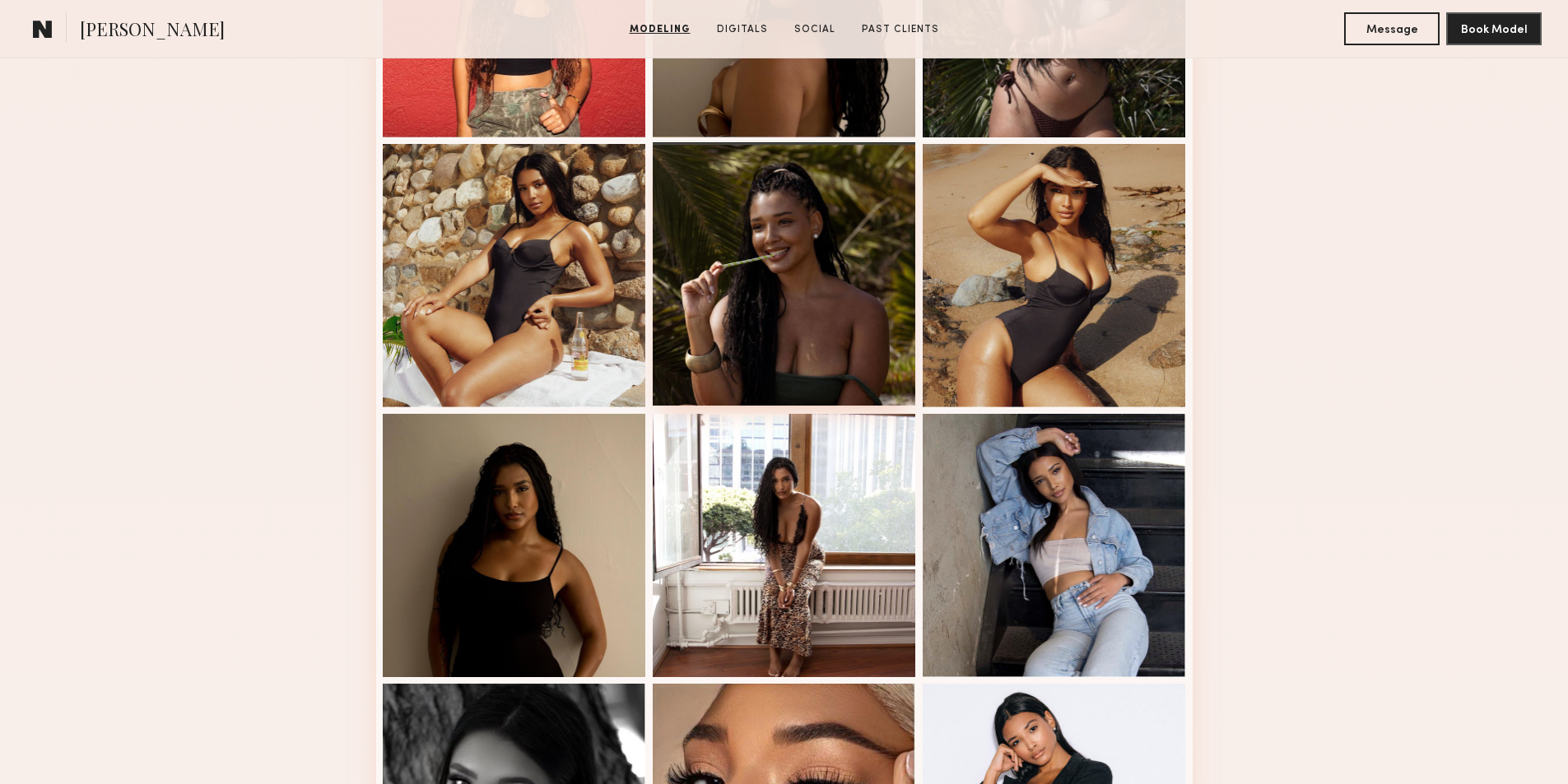
click at [781, 286] on div at bounding box center [784, 274] width 263 height 263
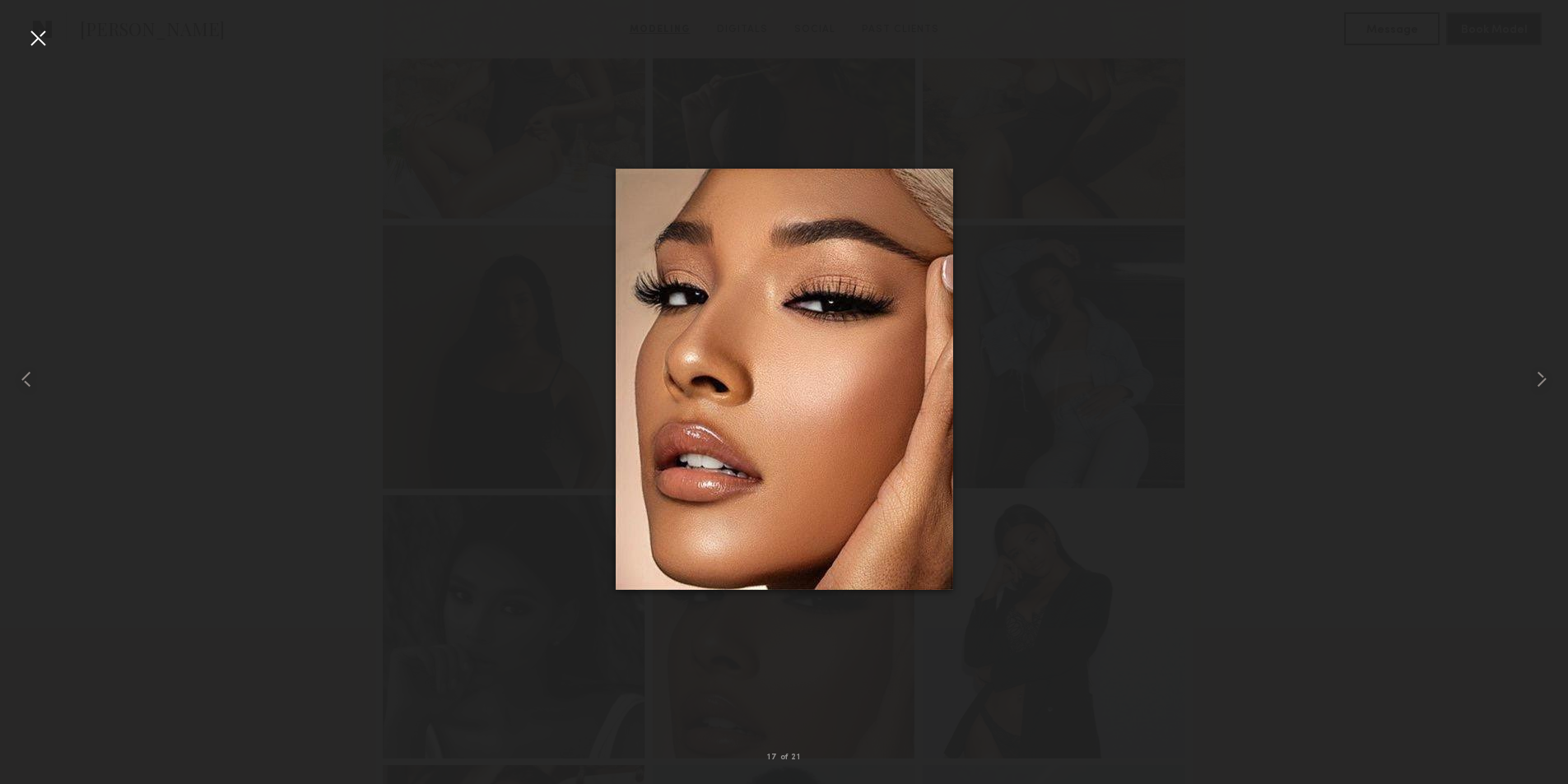
scroll to position [1610, 0]
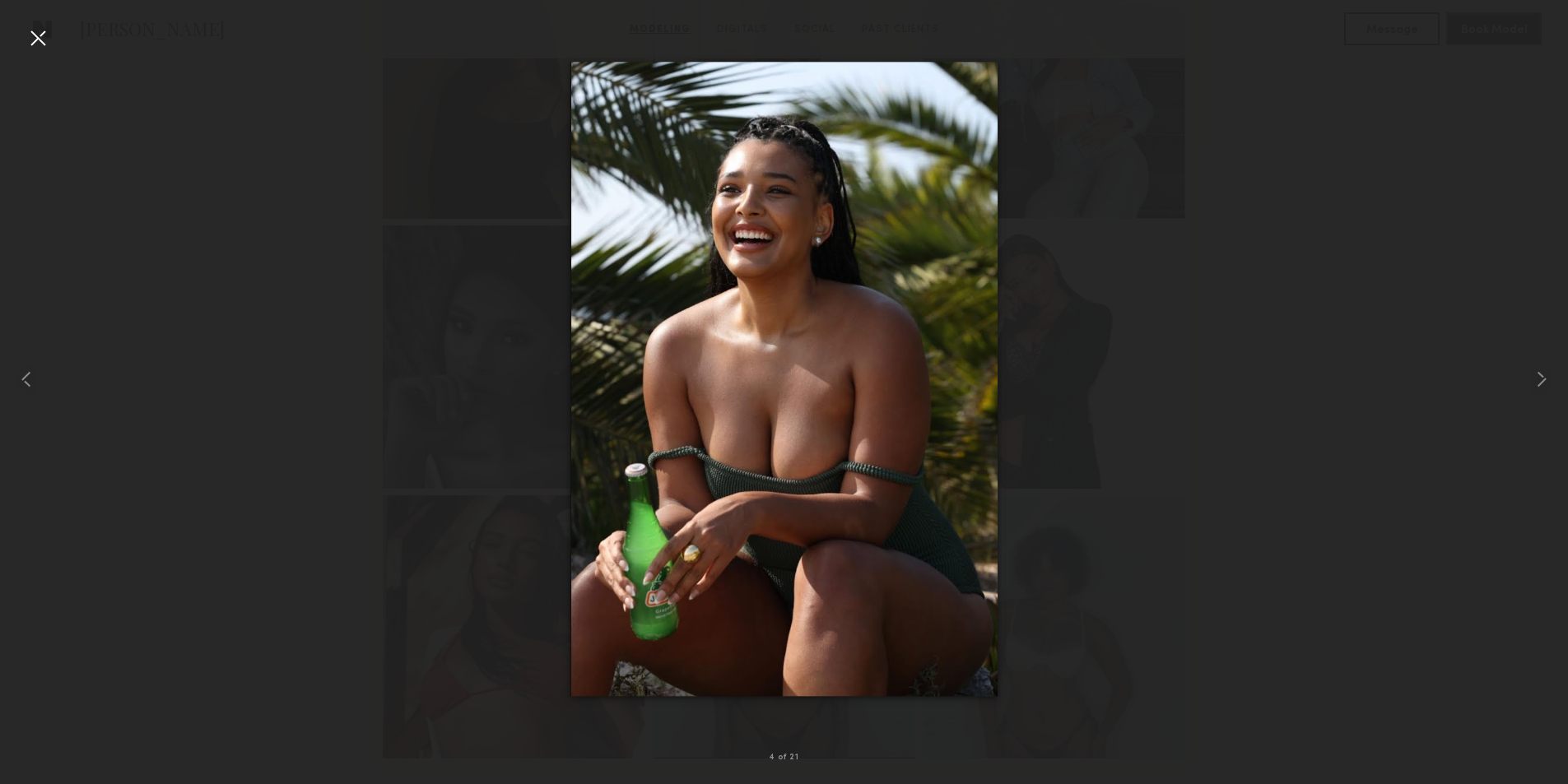
click at [45, 45] on div at bounding box center [38, 38] width 27 height 27
